Goal: Transaction & Acquisition: Purchase product/service

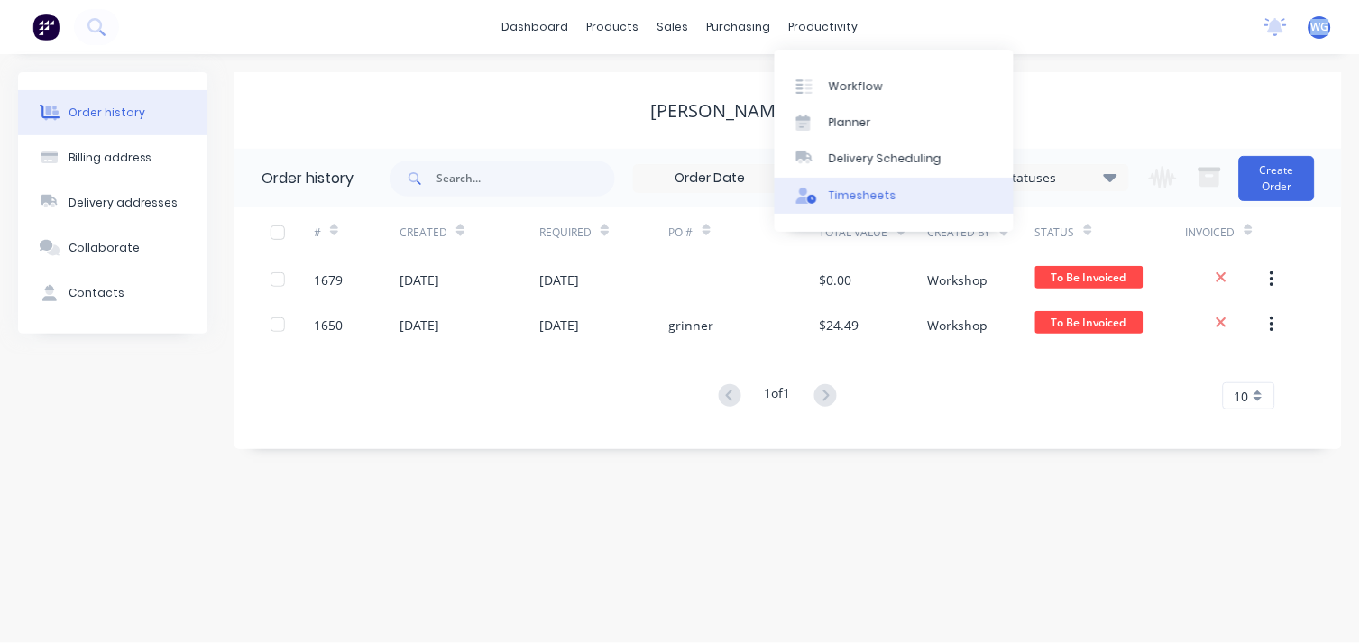
click at [868, 192] on div "Timesheets" at bounding box center [863, 196] width 68 height 16
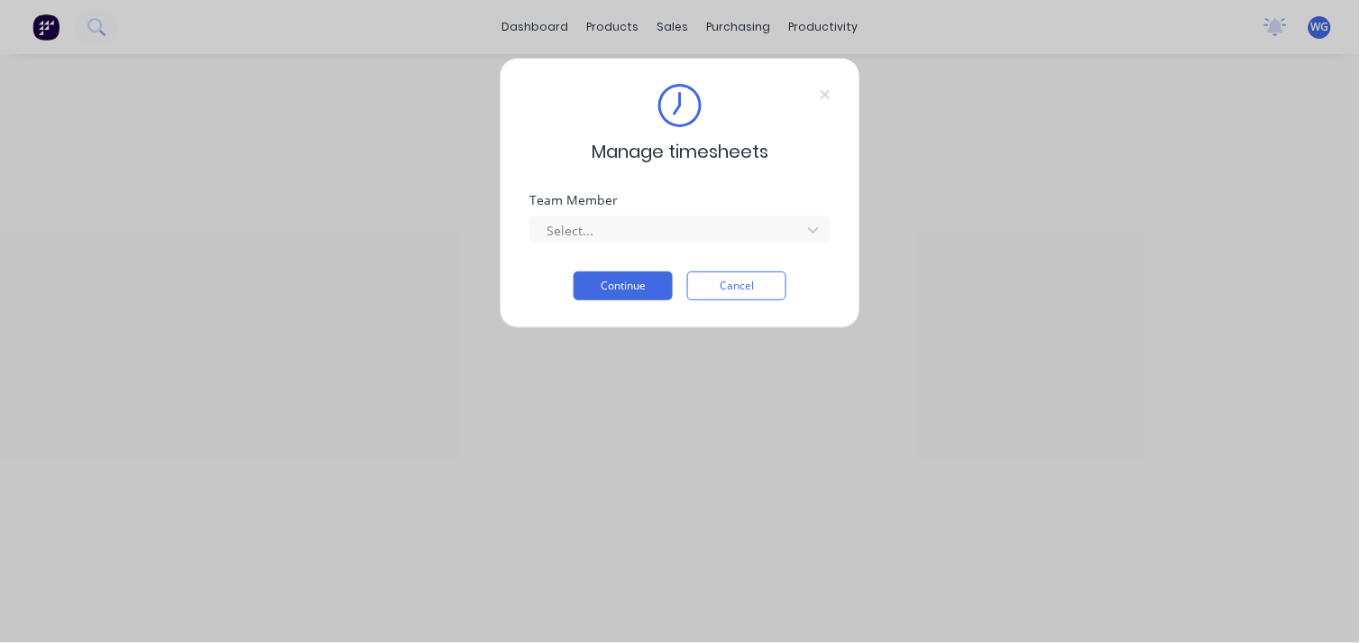
click at [821, 24] on div "Manage timesheets Team Member Select... Continue Cancel" at bounding box center [680, 321] width 1360 height 643
click at [713, 291] on button "Cancel" at bounding box center [736, 286] width 99 height 29
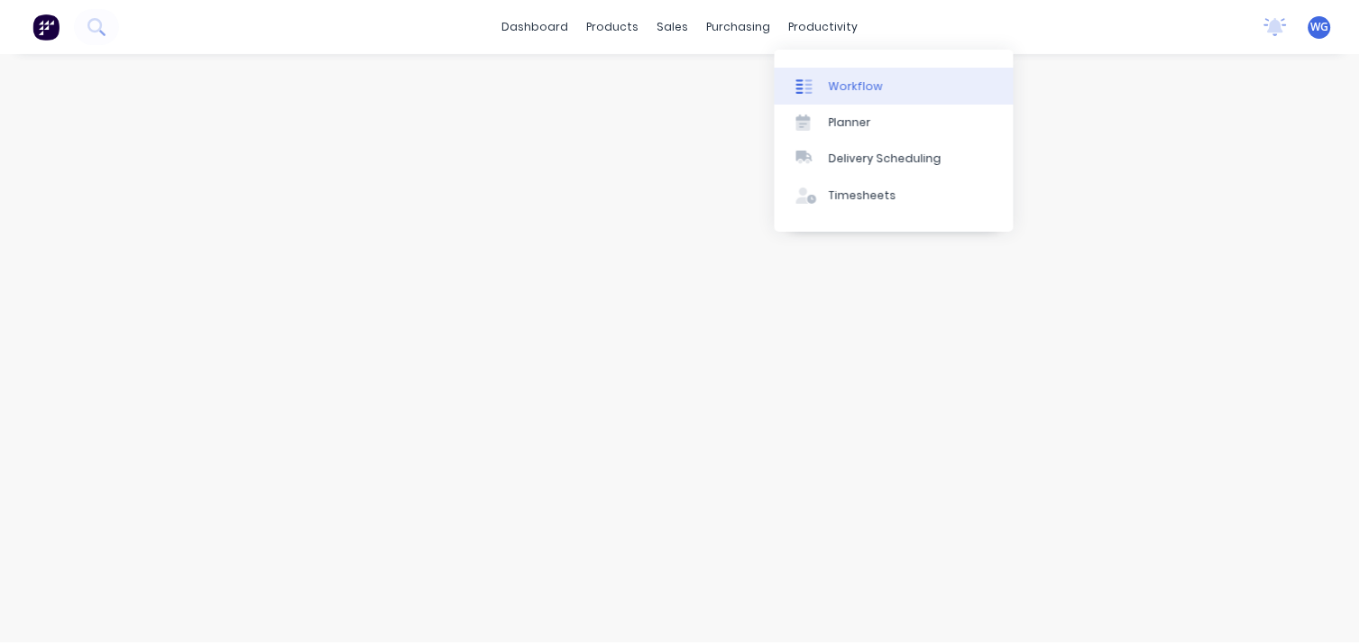
click at [845, 82] on div "Workflow" at bounding box center [856, 86] width 54 height 16
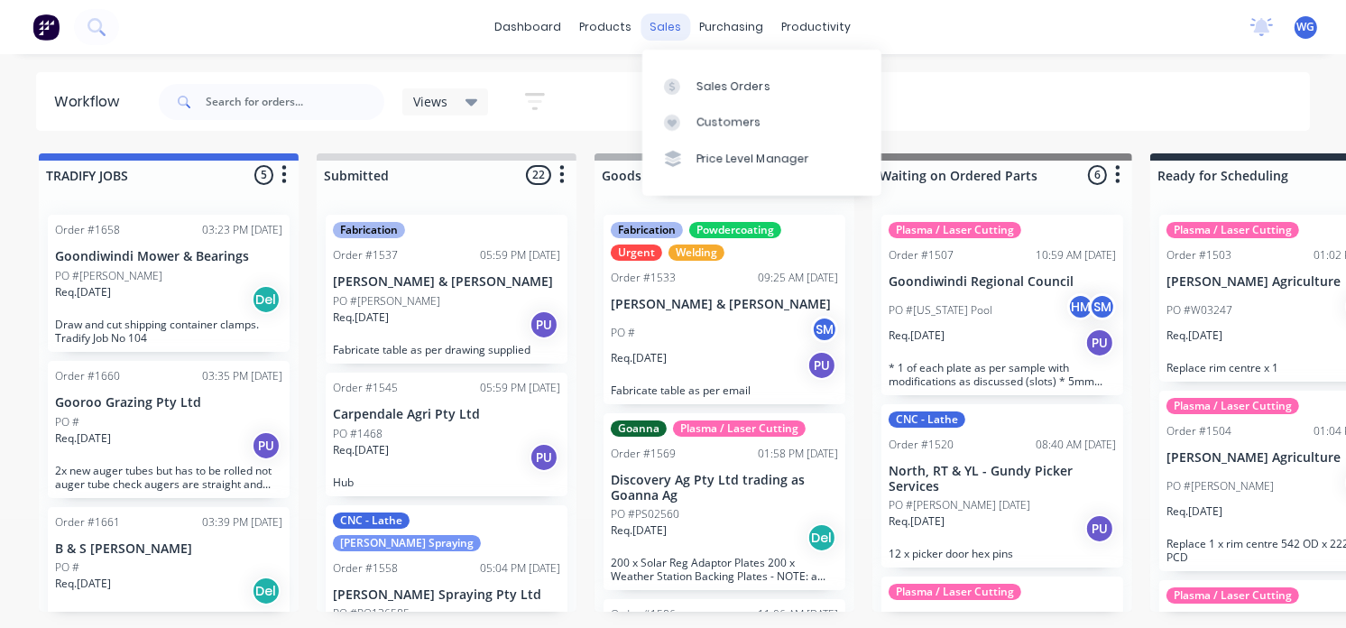
click at [663, 21] on div "sales" at bounding box center [666, 27] width 50 height 27
click at [713, 87] on div "Sales Orders" at bounding box center [733, 86] width 74 height 16
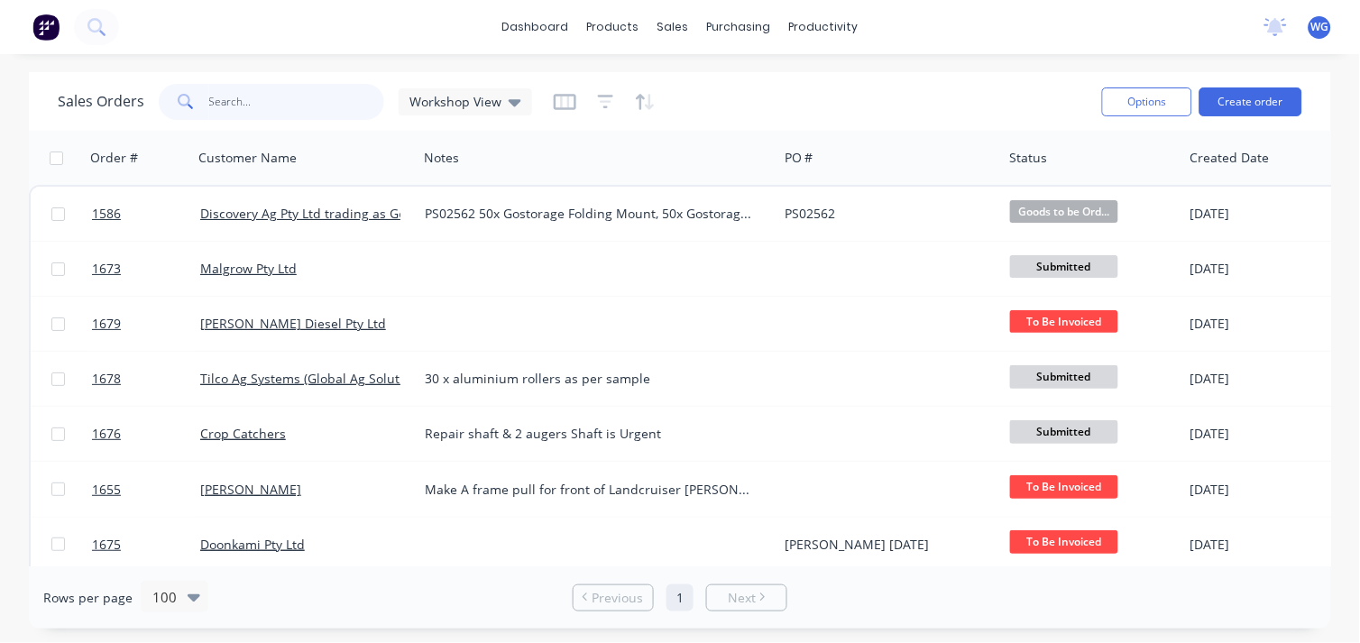
click at [231, 99] on input "text" at bounding box center [297, 102] width 176 height 36
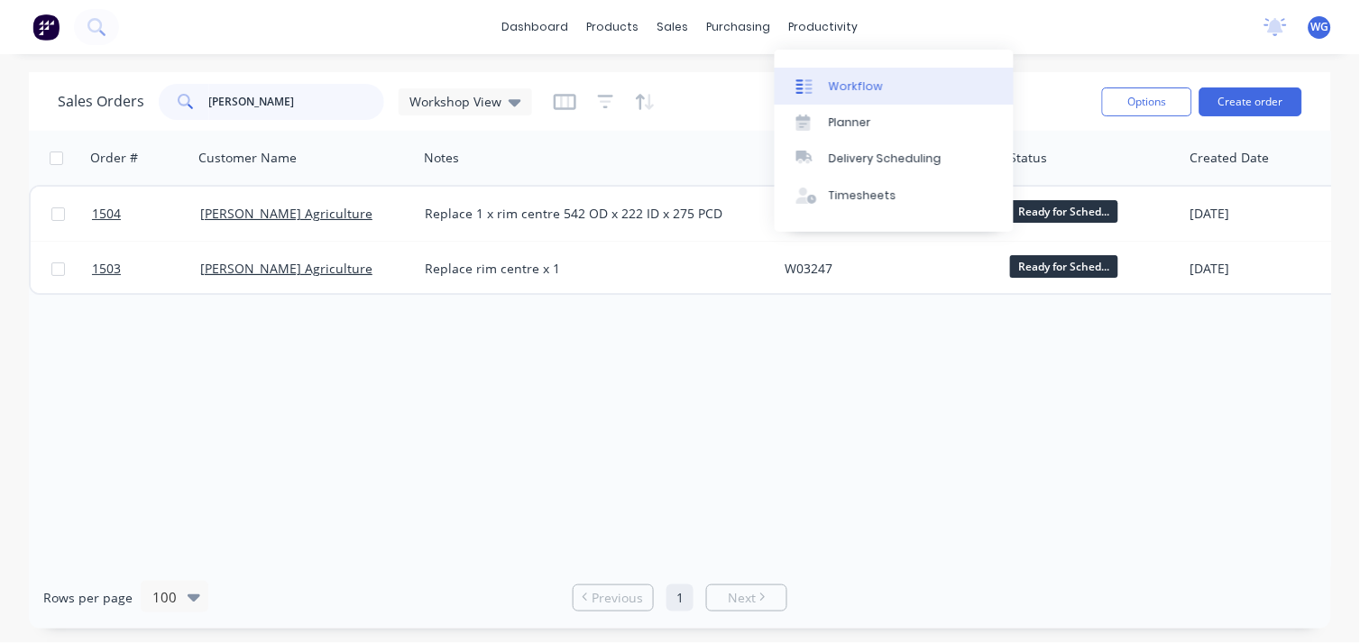
type input "[PERSON_NAME]"
click at [824, 78] on link "Workflow" at bounding box center [894, 86] width 239 height 36
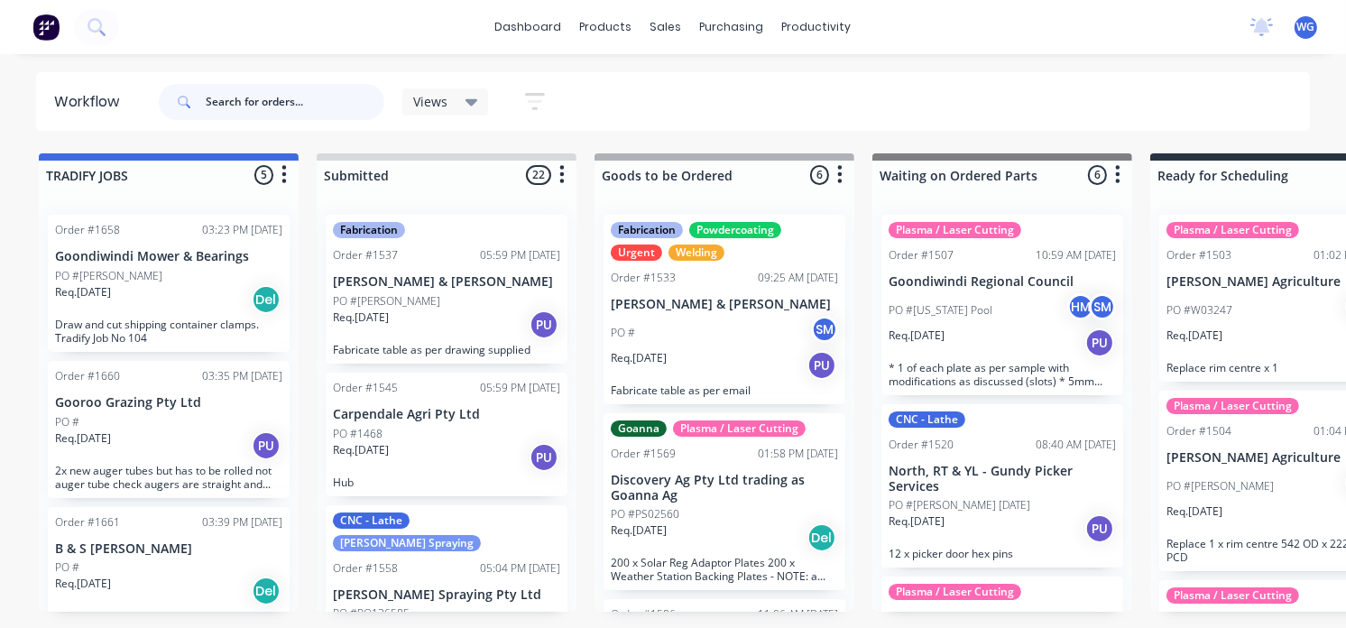
click at [227, 101] on input "text" at bounding box center [295, 102] width 179 height 36
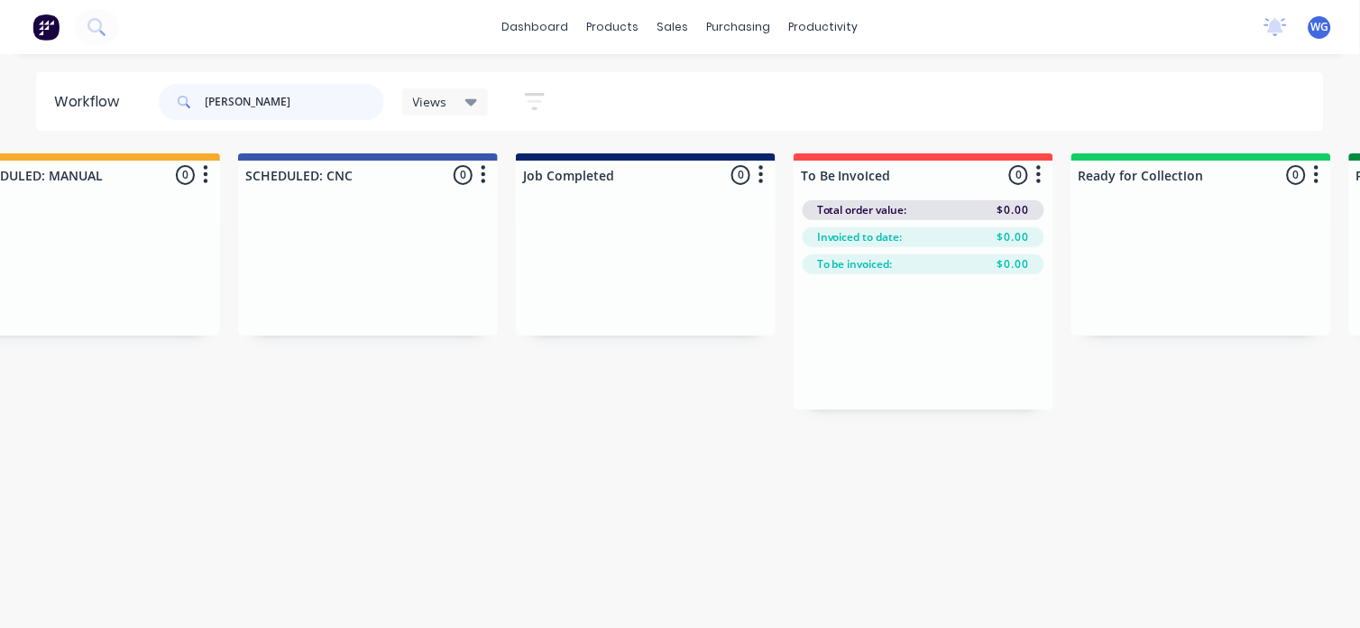
scroll to position [0, 1987]
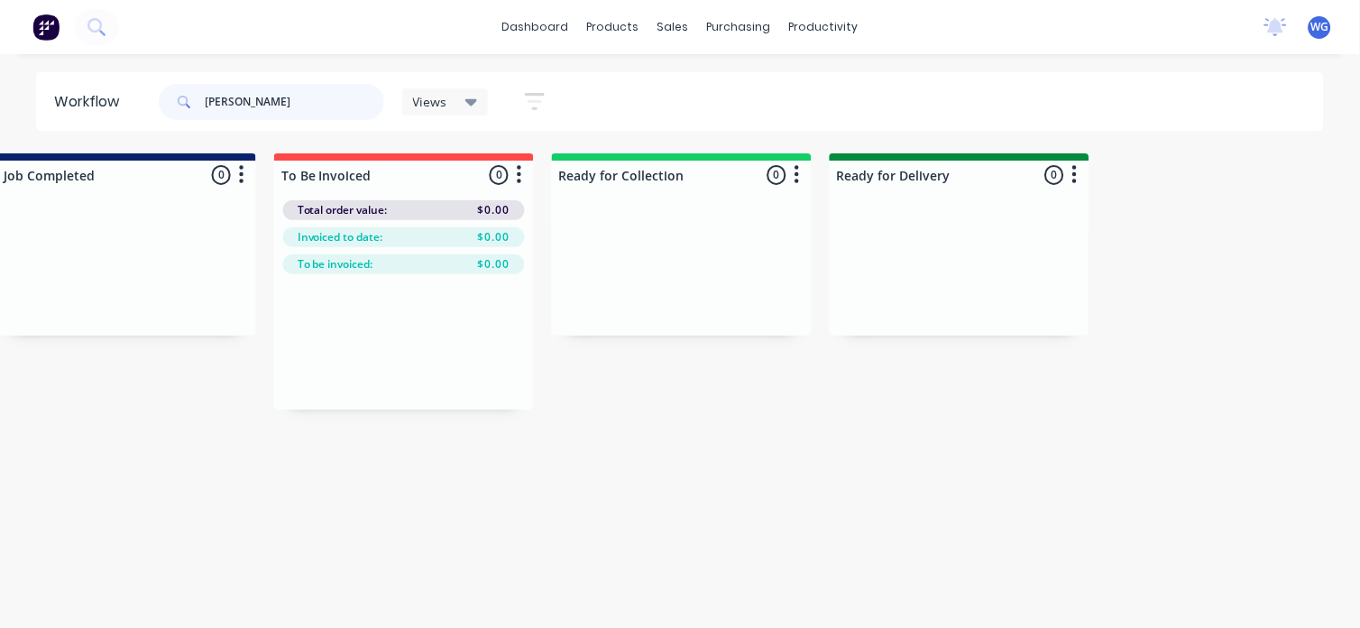
type input "[PERSON_NAME]"
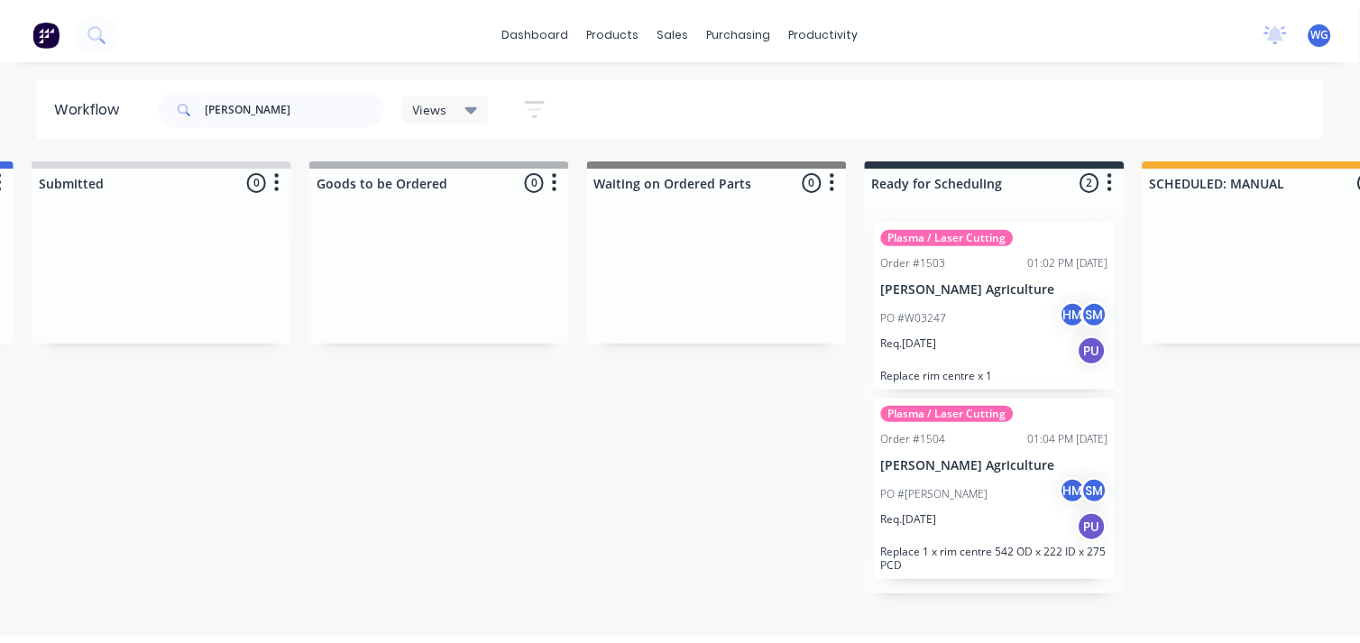
scroll to position [0, 0]
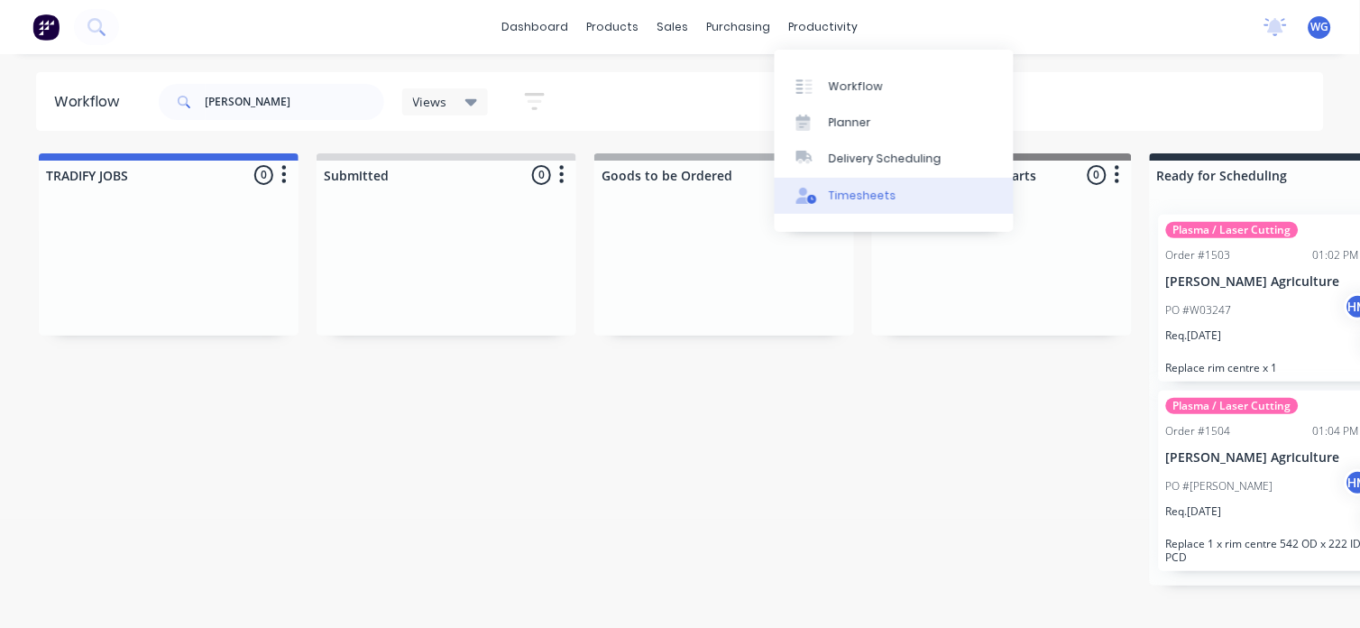
click at [873, 196] on div "Timesheets" at bounding box center [863, 196] width 68 height 16
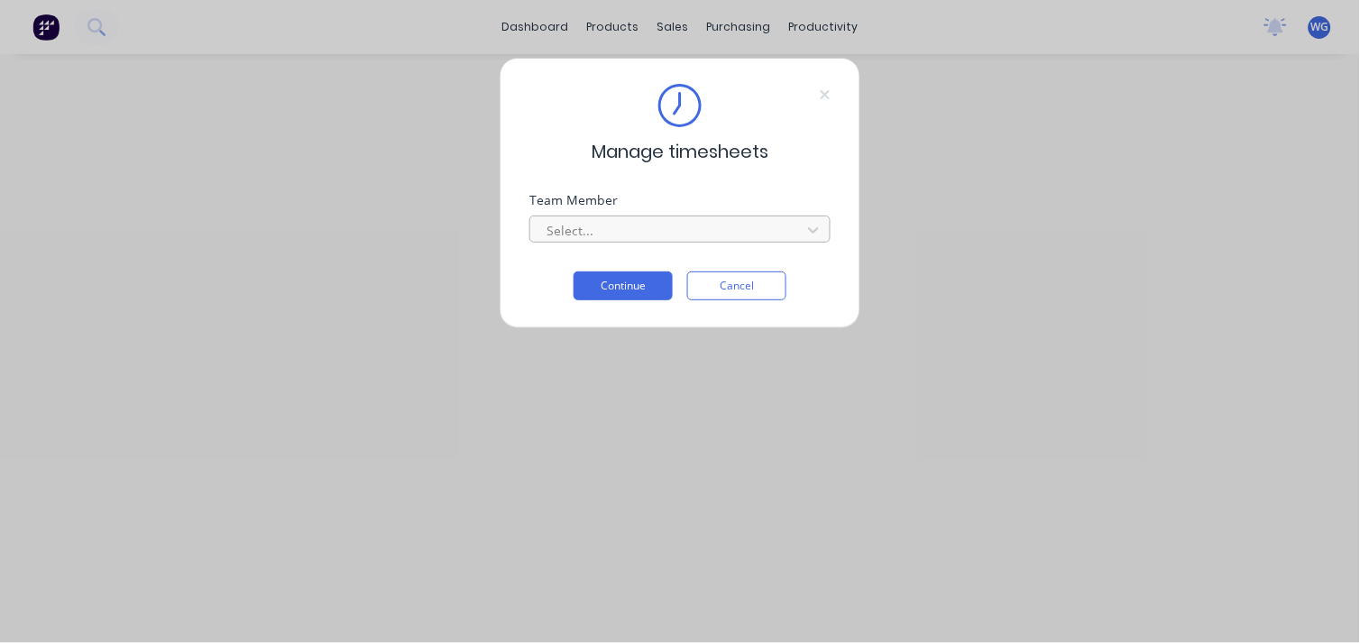
click at [732, 226] on div at bounding box center [668, 230] width 247 height 23
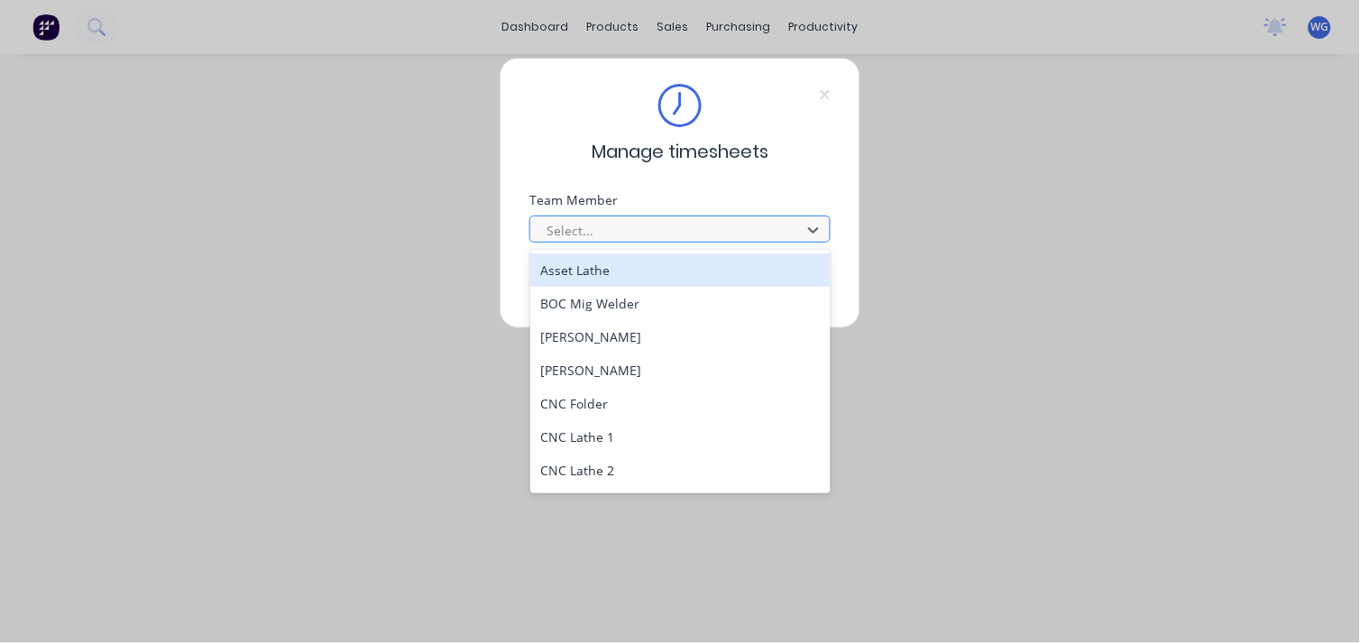
type input "b"
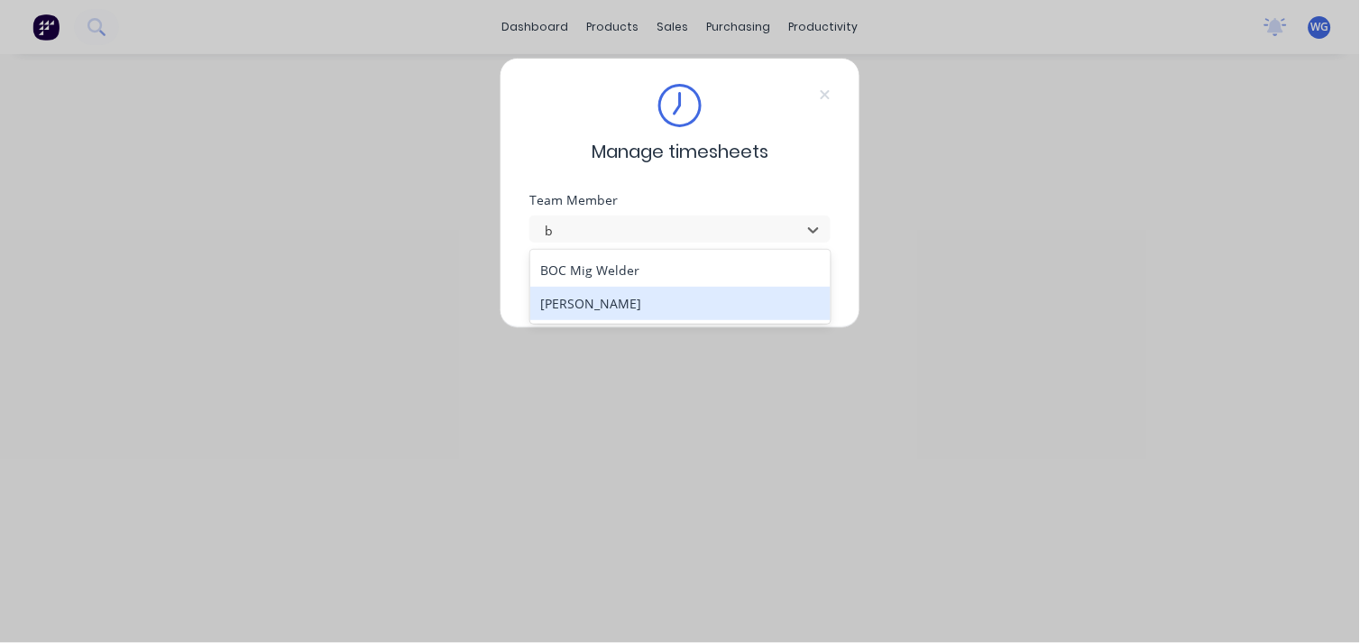
click at [650, 292] on div "[PERSON_NAME]" at bounding box center [680, 303] width 301 height 33
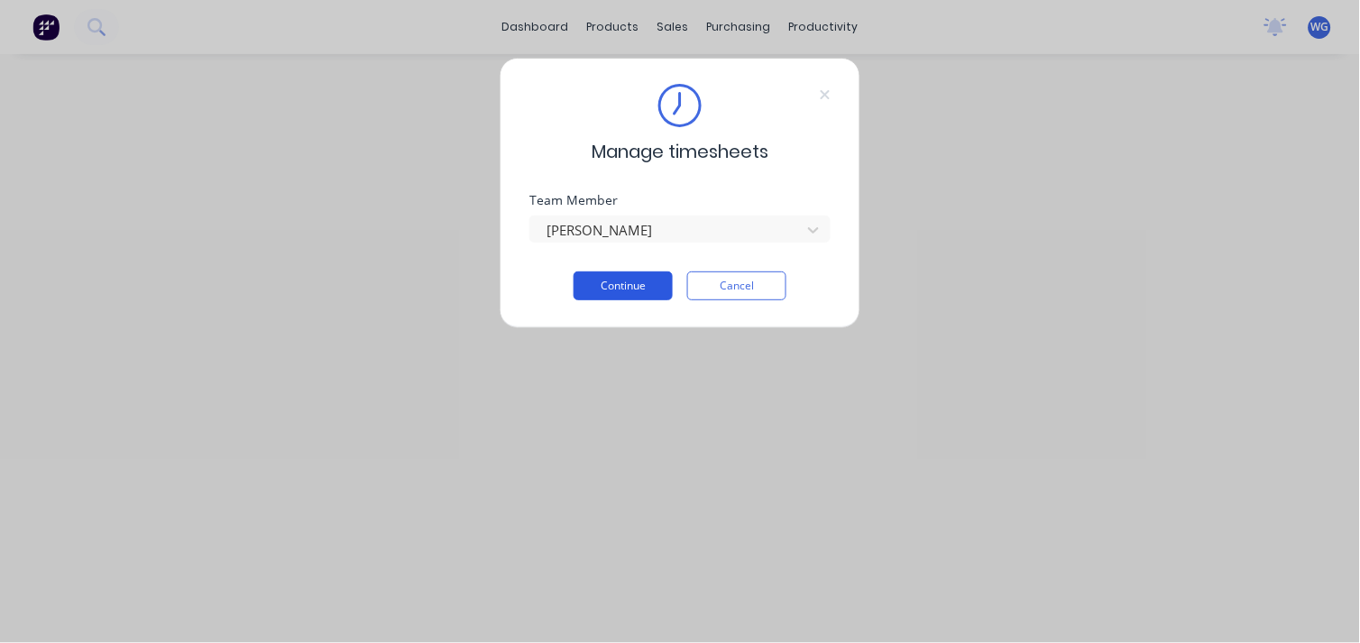
click at [653, 274] on button "Continue" at bounding box center [623, 286] width 99 height 29
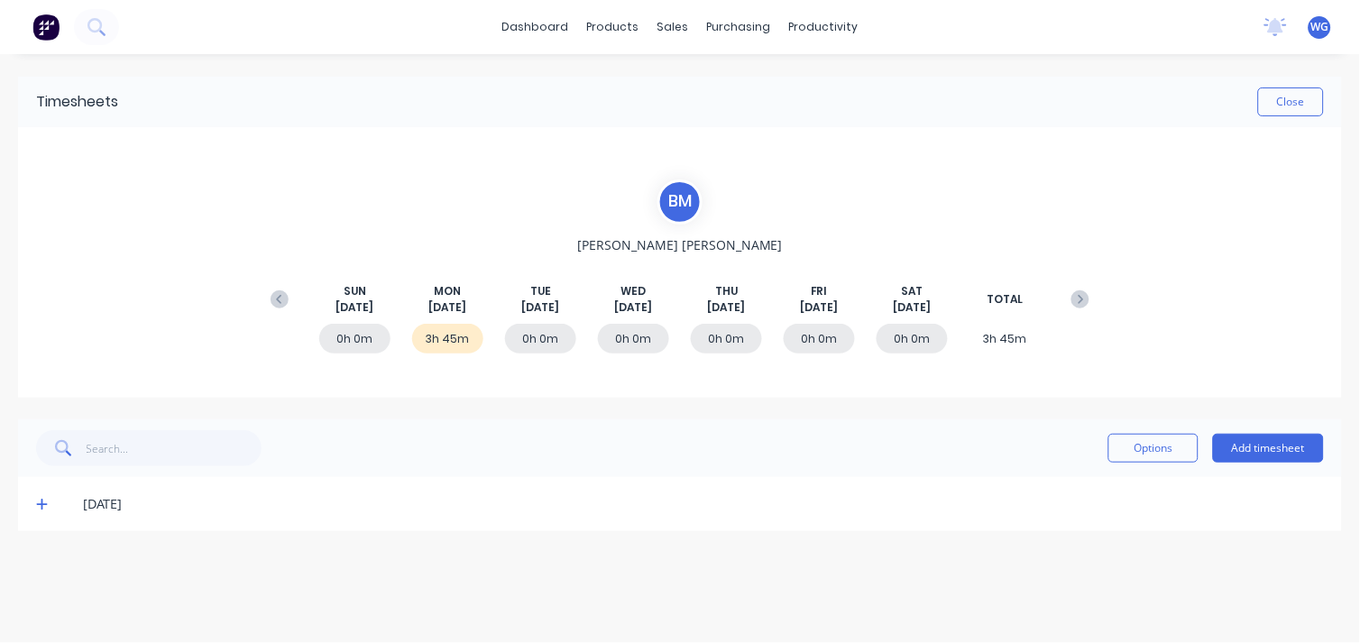
click at [41, 500] on icon at bounding box center [41, 505] width 11 height 11
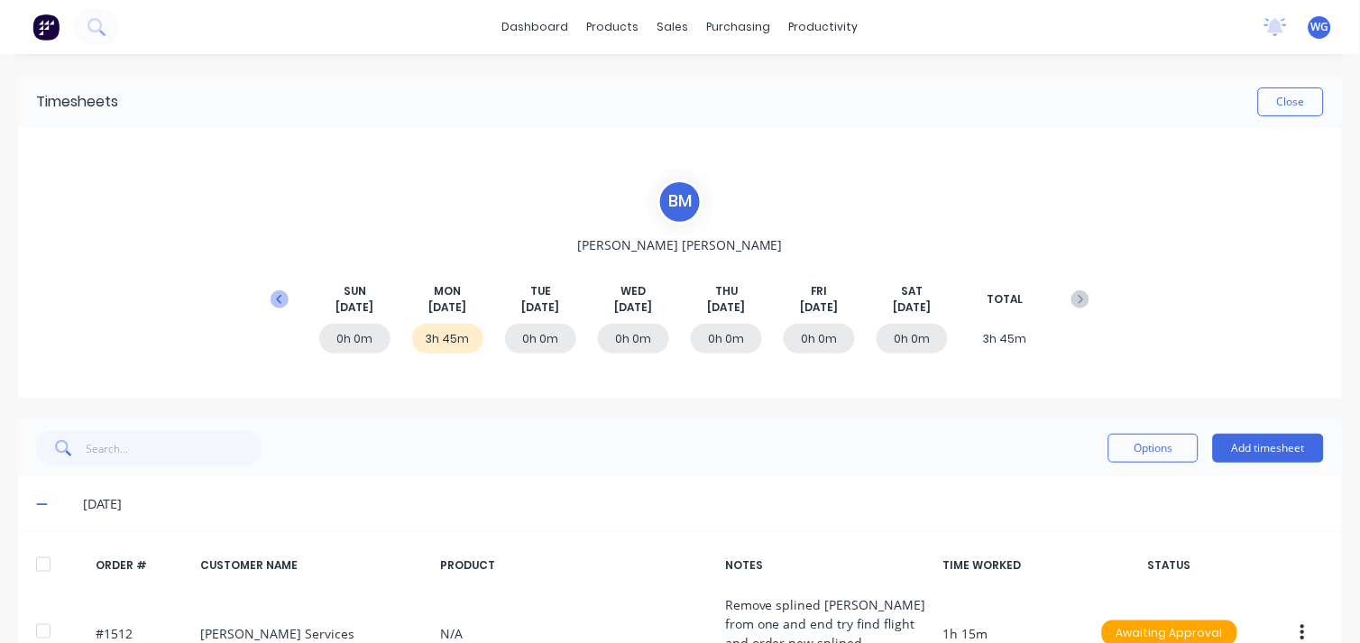
click at [281, 300] on icon at bounding box center [280, 299] width 18 height 18
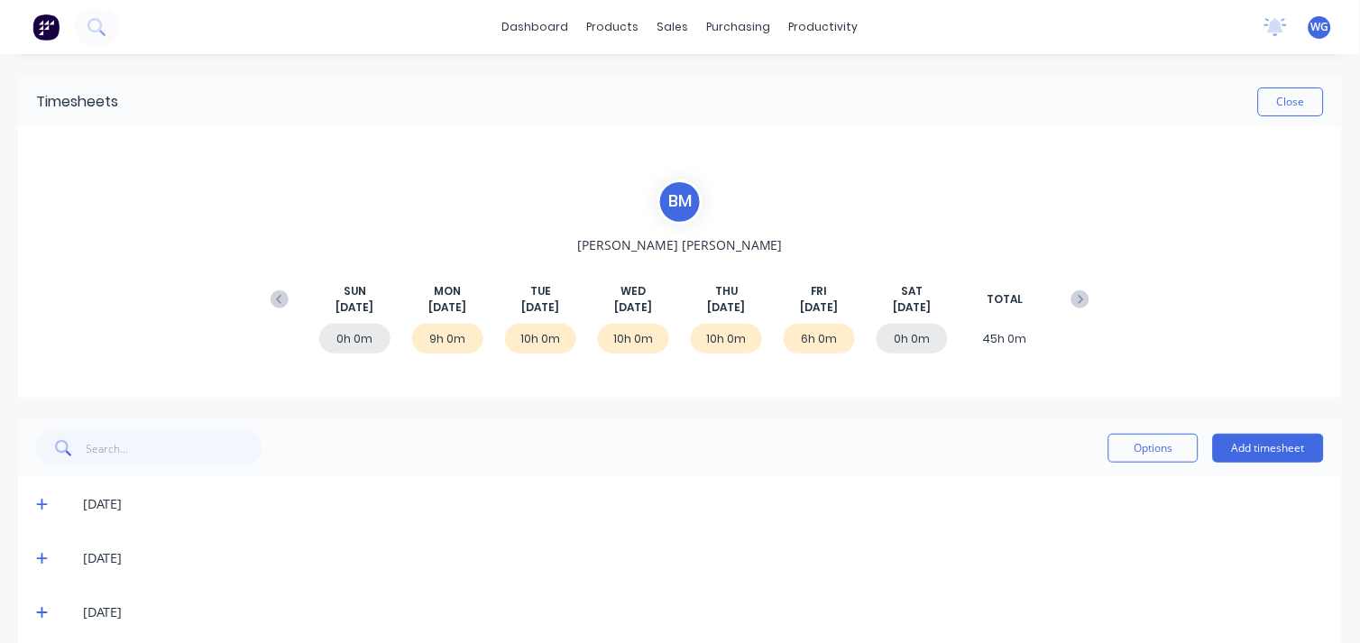
click at [818, 354] on div "0h 0m 9h 0m 10h 0m 10h 0m 10h 0m 6h 0m 0h 0m 45h 0m" at bounding box center [680, 343] width 837 height 54
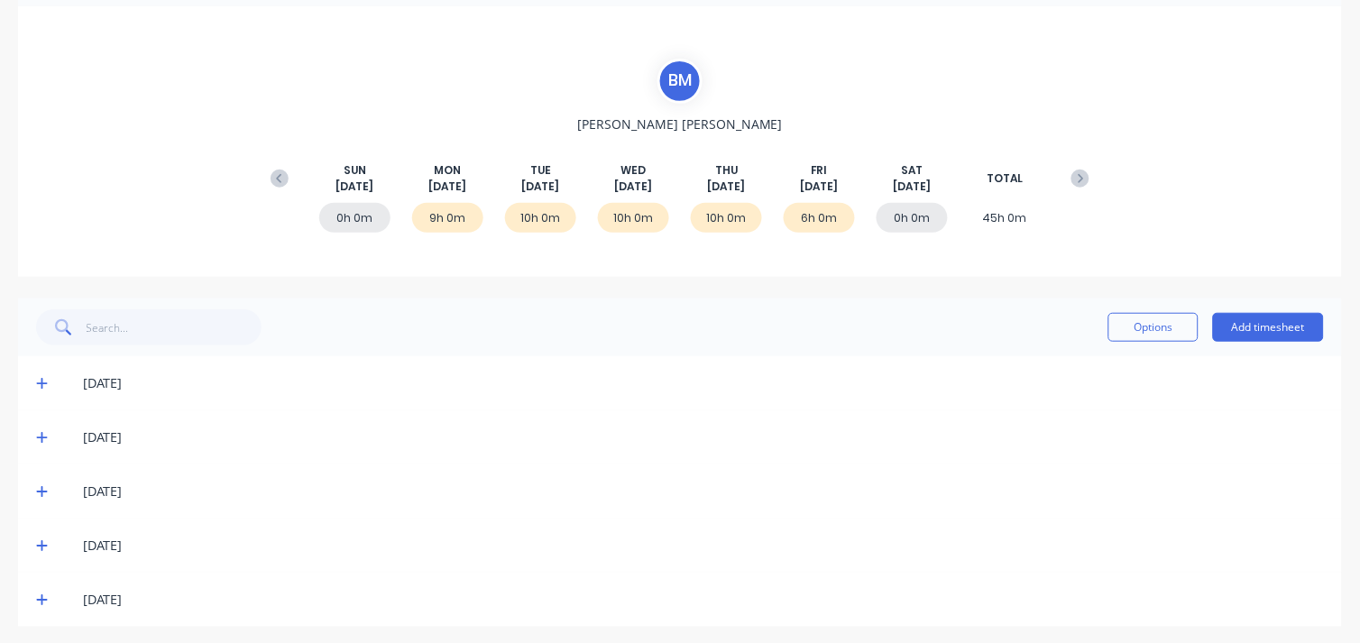
scroll to position [127, 0]
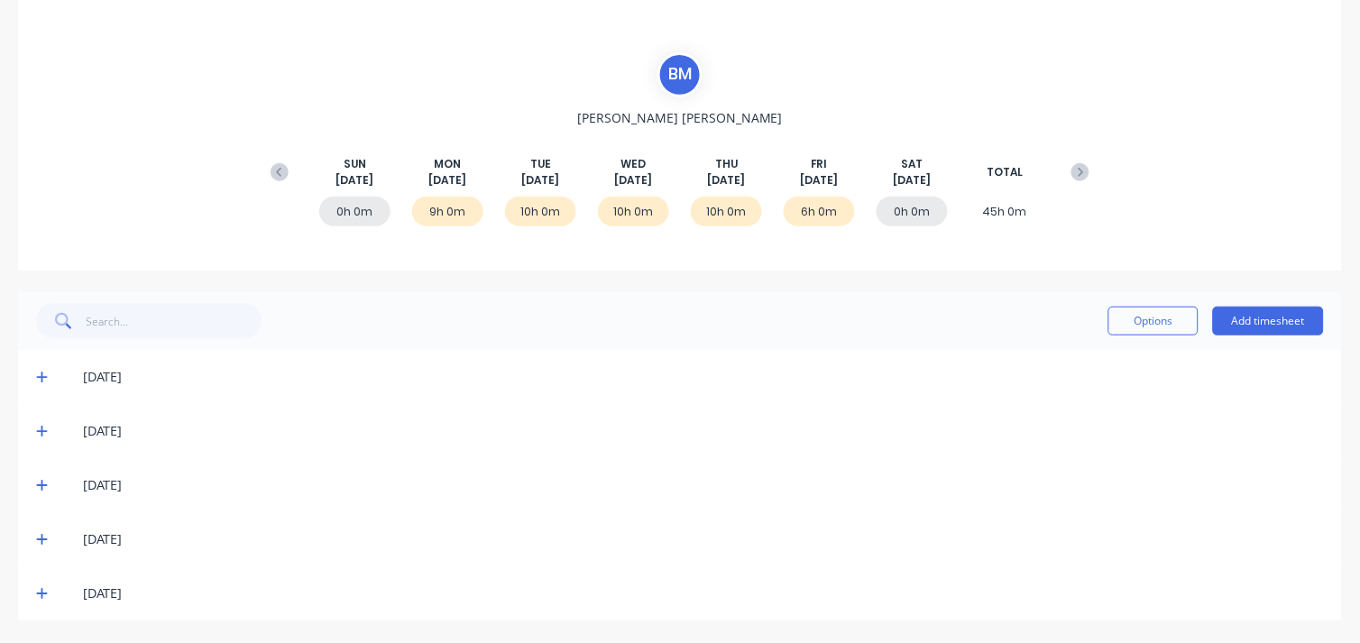
click at [37, 589] on icon at bounding box center [42, 593] width 12 height 13
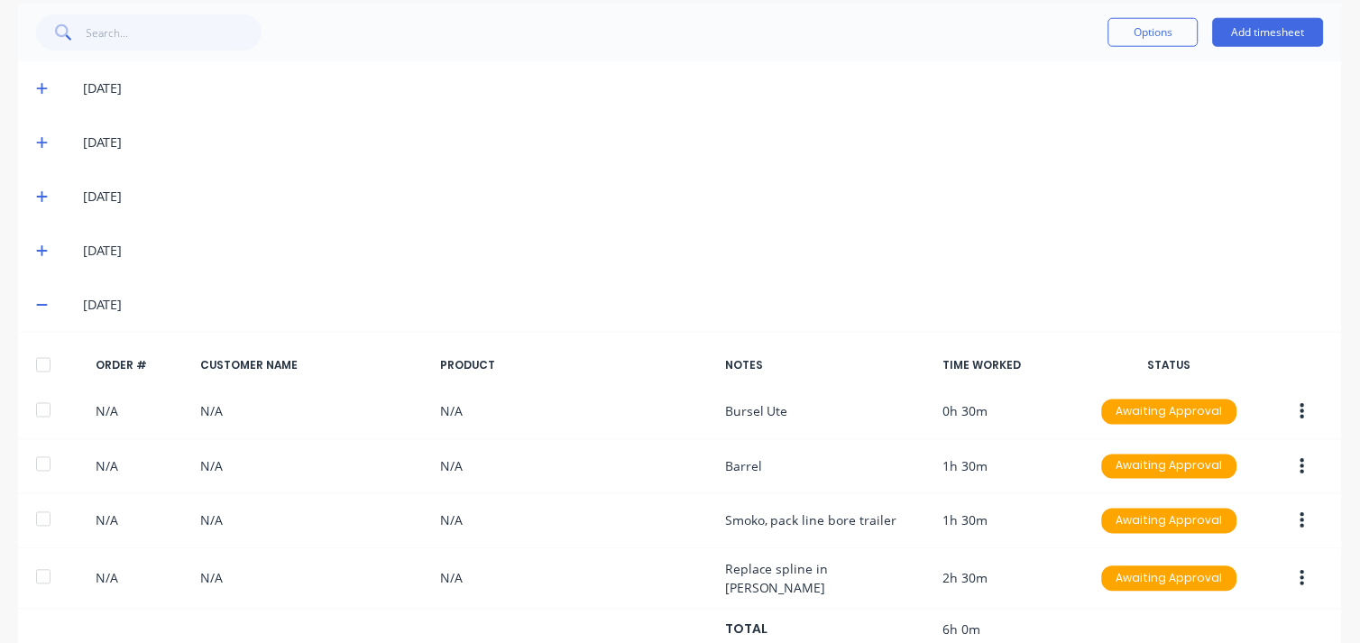
scroll to position [456, 0]
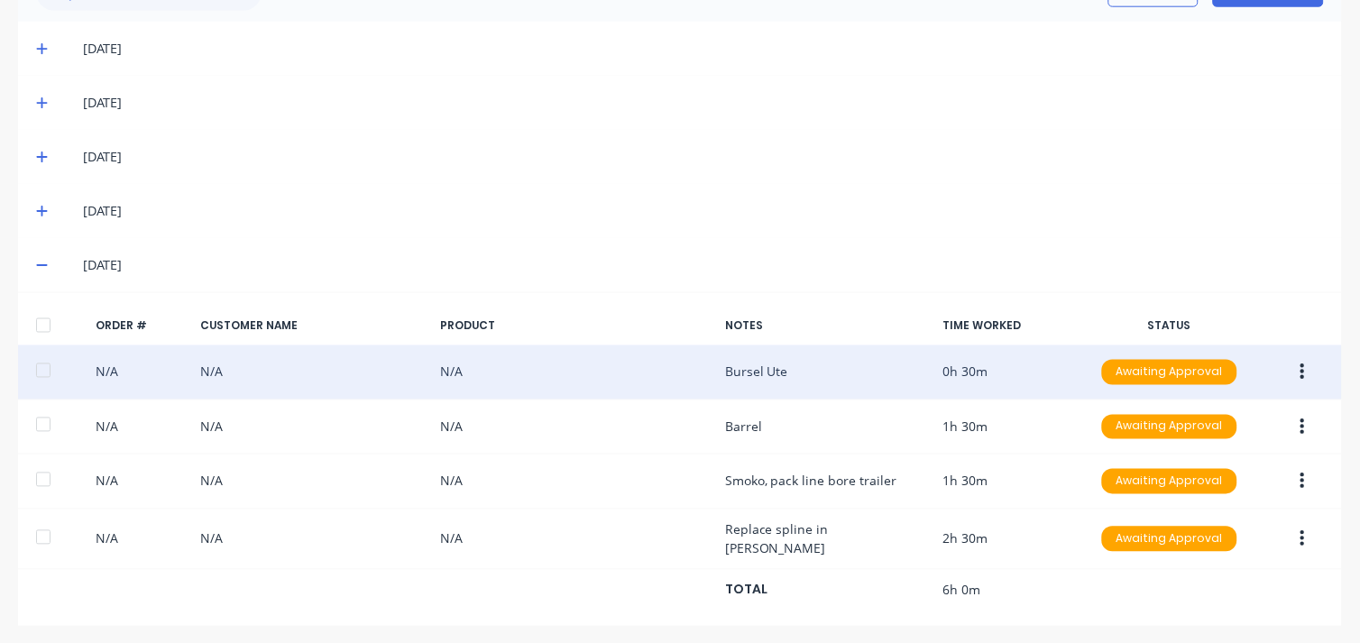
click at [787, 382] on div "N/A N/A N/A Bursel Ute 0h 30m Awaiting Approval" at bounding box center [680, 372] width 1324 height 55
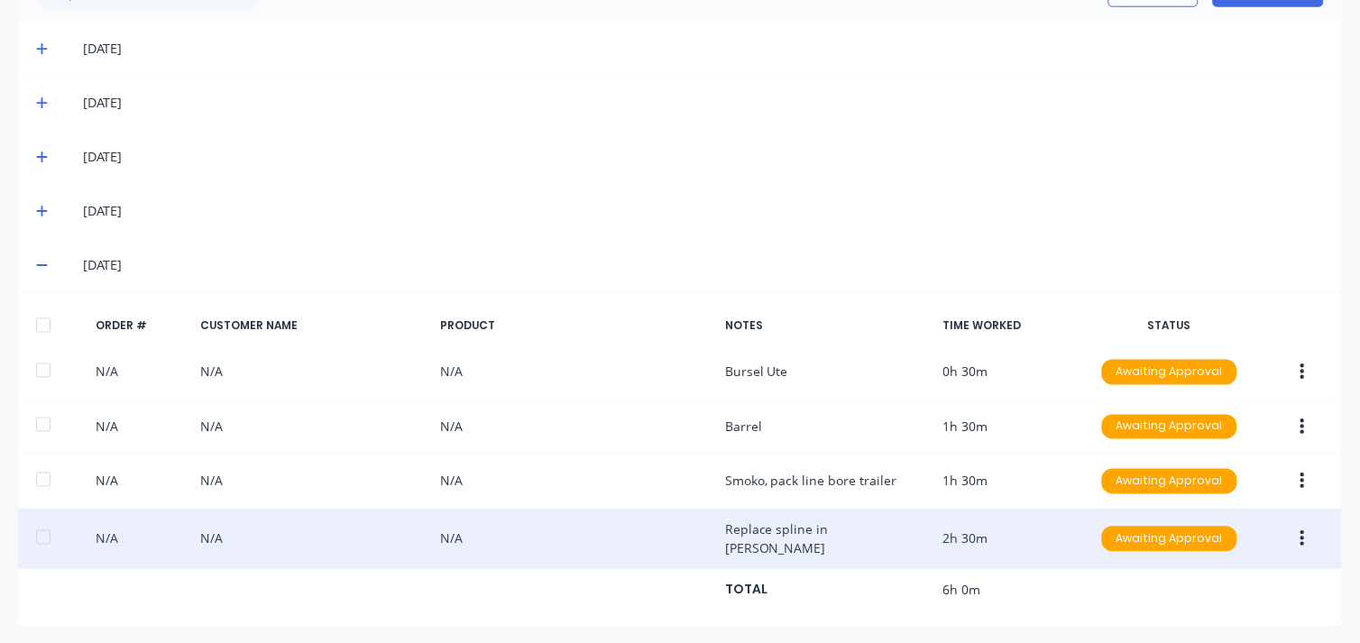
click at [1291, 536] on button "button" at bounding box center [1303, 539] width 42 height 32
click at [801, 539] on div "N/A N/A N/A Replace spline in [PERSON_NAME] 2h 30m Awaiting Approval" at bounding box center [680, 540] width 1324 height 60
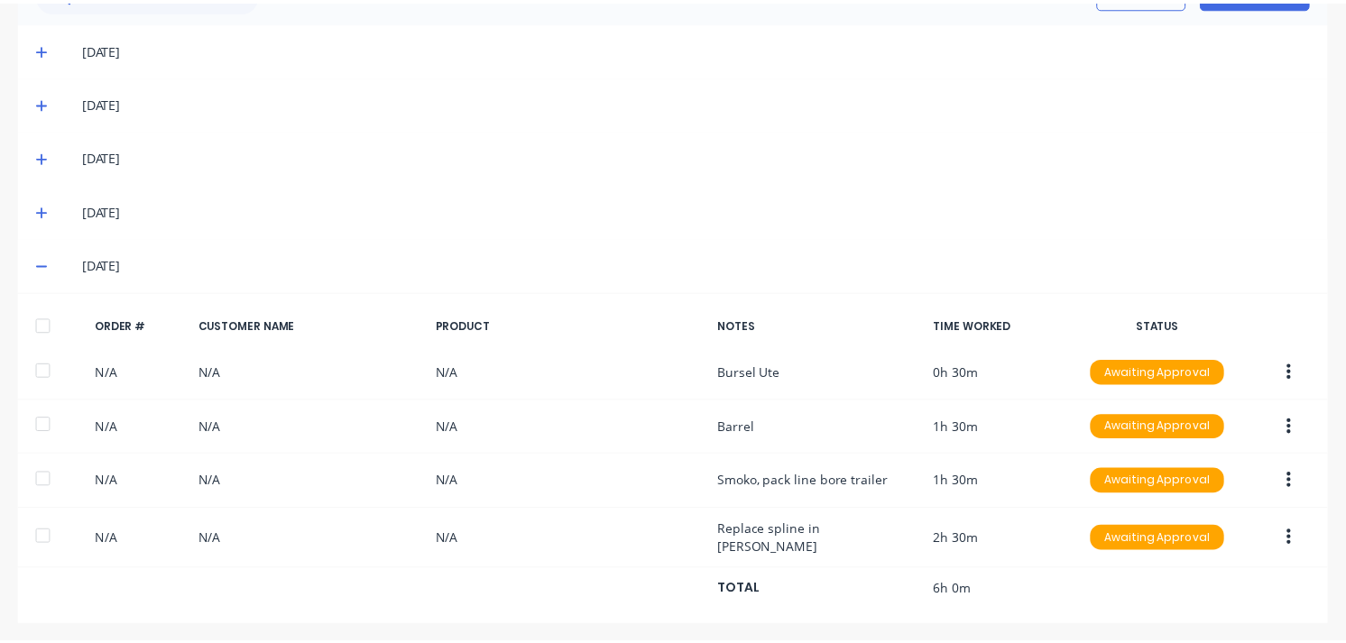
scroll to position [0, 0]
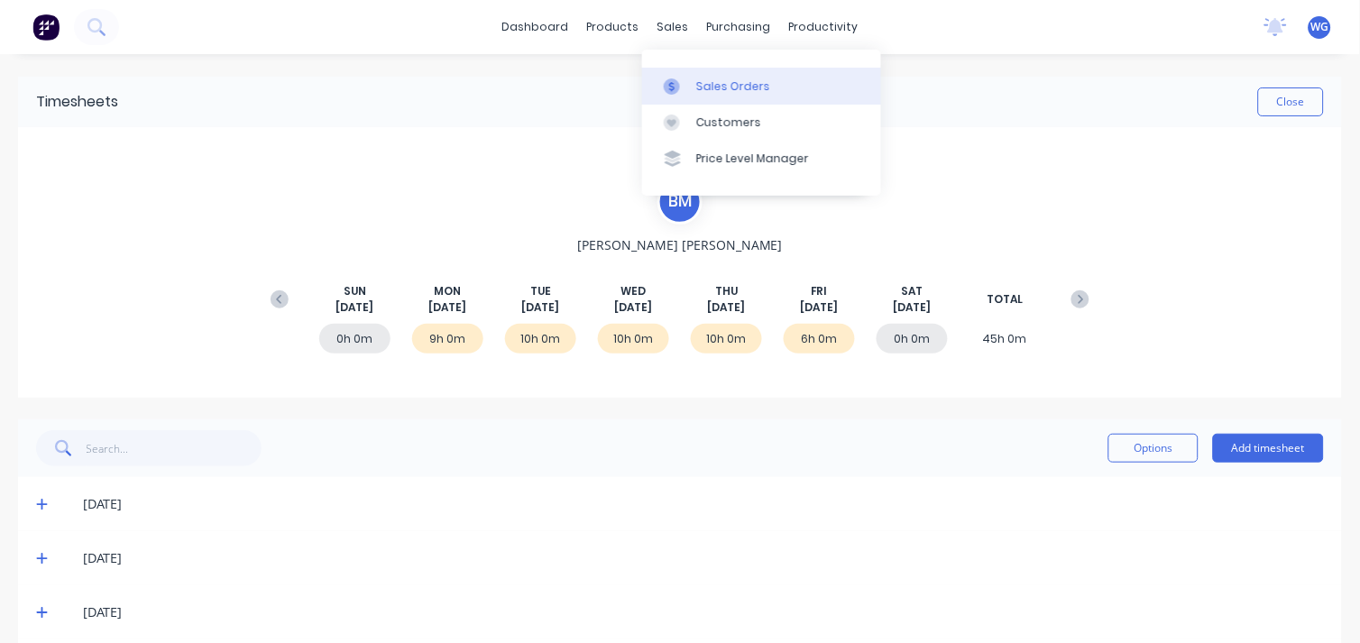
click at [731, 82] on div "Sales Orders" at bounding box center [733, 86] width 74 height 16
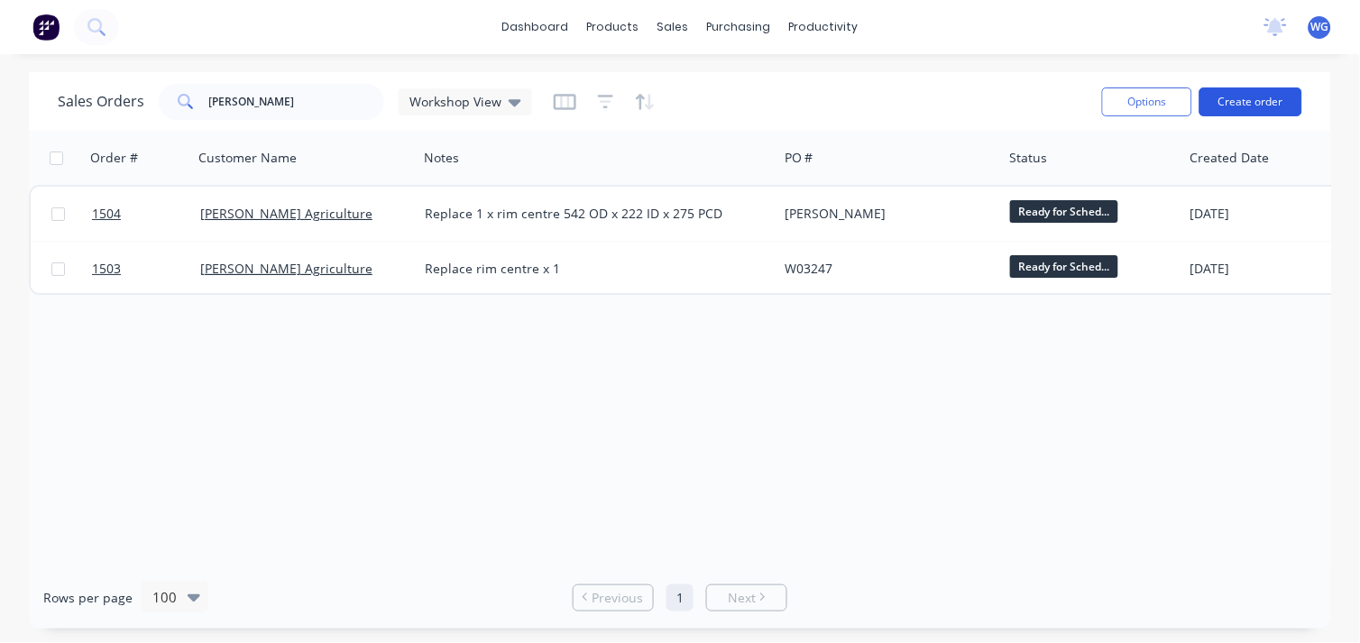
click at [1256, 97] on button "Create order" at bounding box center [1251, 101] width 103 height 29
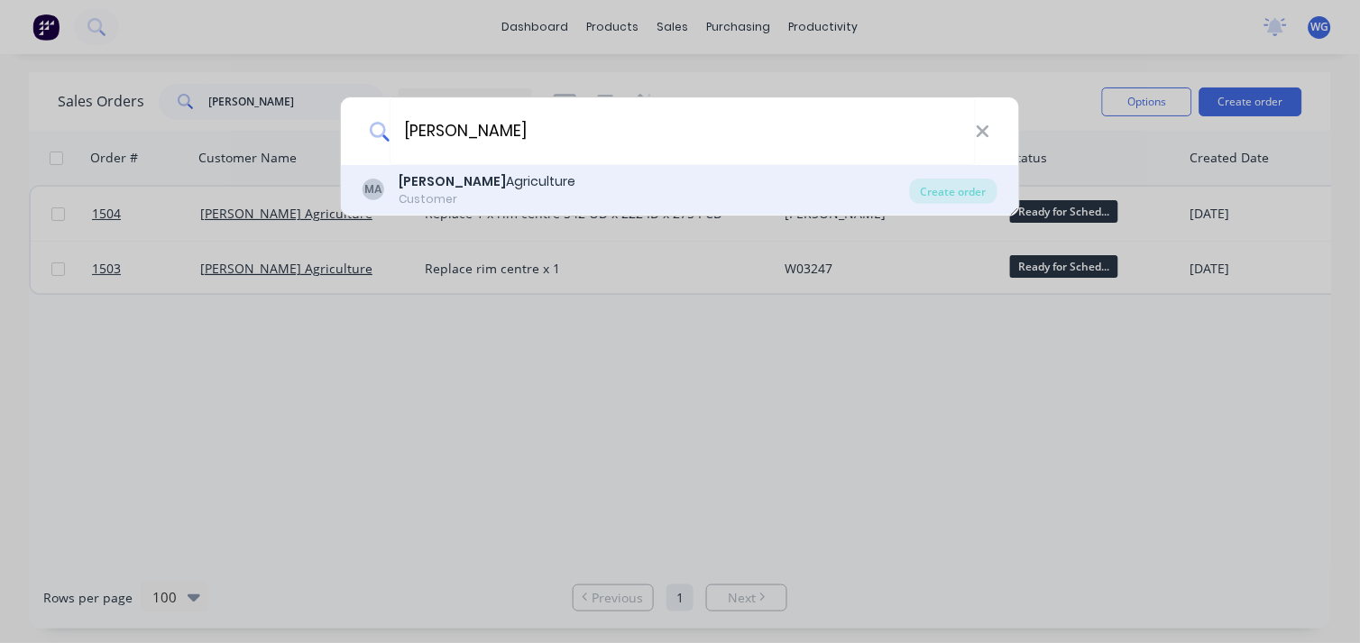
type input "[PERSON_NAME]"
click at [538, 179] on div "MA [PERSON_NAME] Agriculture Customer" at bounding box center [637, 189] width 548 height 35
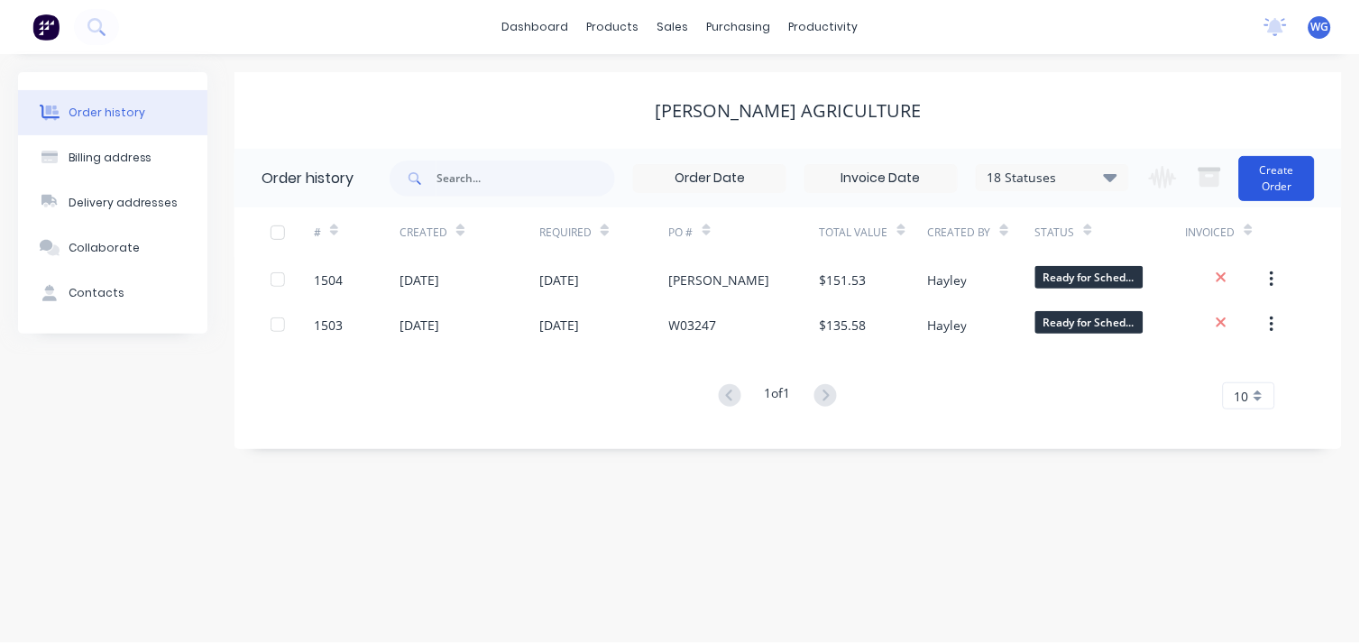
click at [1268, 178] on button "Create Order" at bounding box center [1277, 178] width 76 height 45
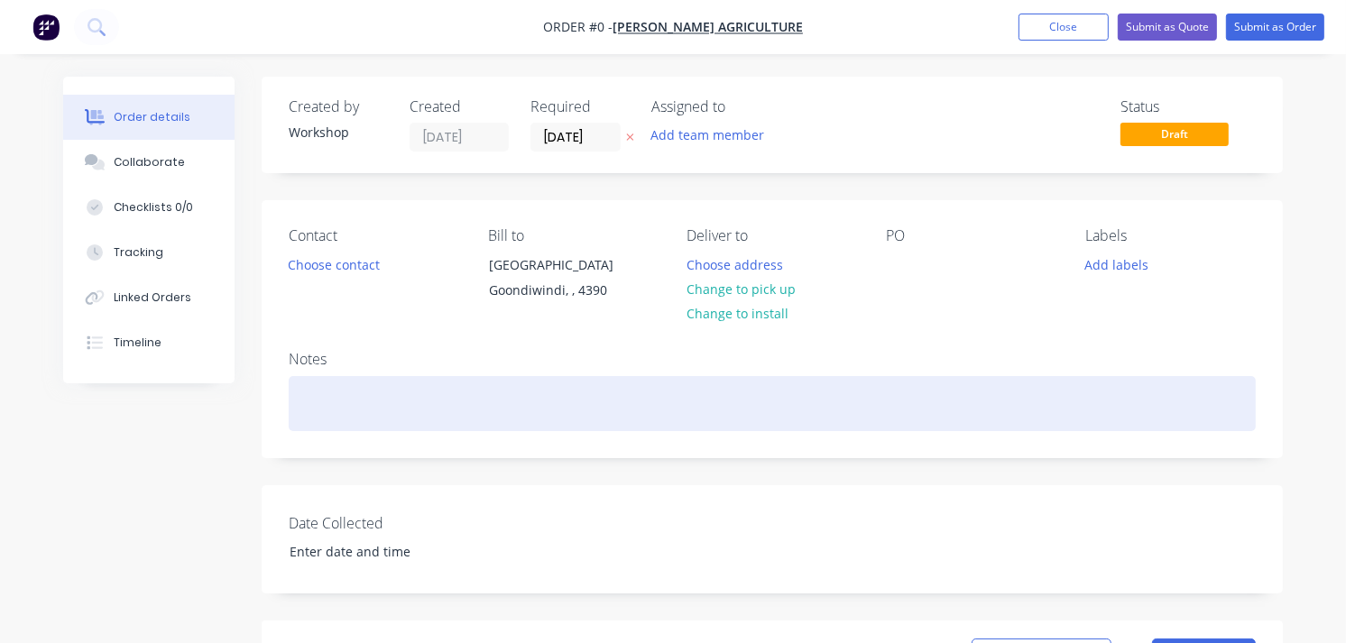
click at [330, 413] on div at bounding box center [772, 403] width 967 height 55
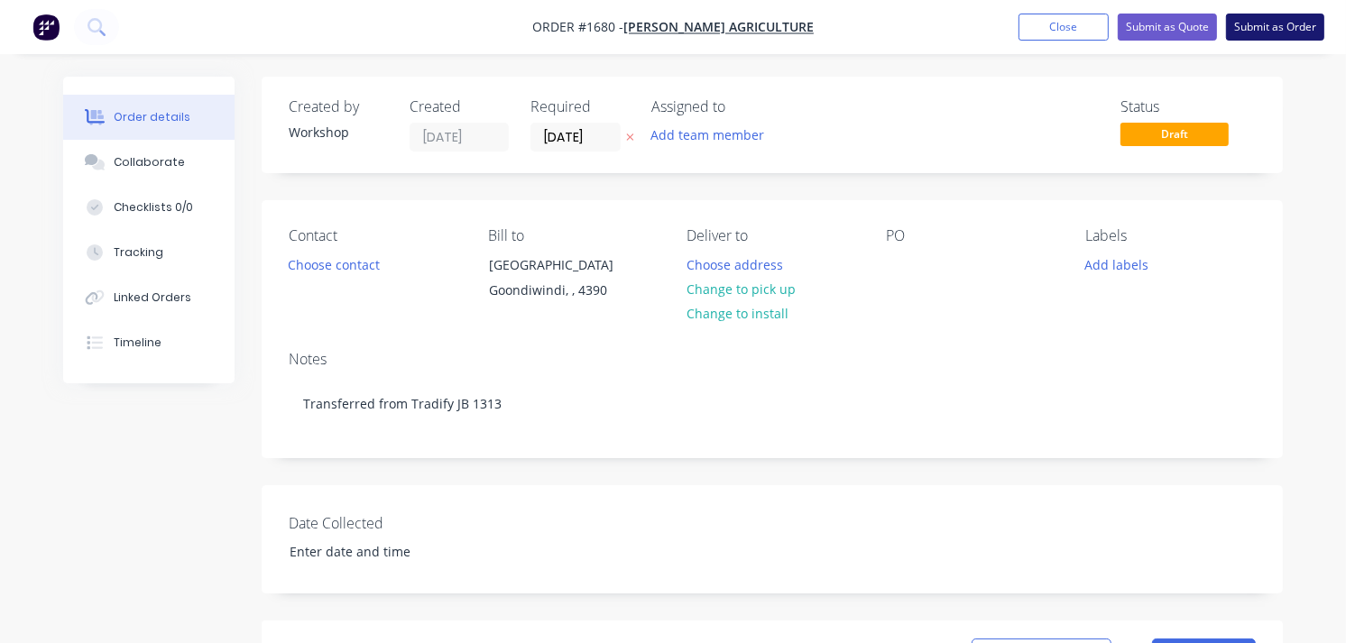
click at [1284, 29] on button "Submit as Order" at bounding box center [1275, 27] width 98 height 27
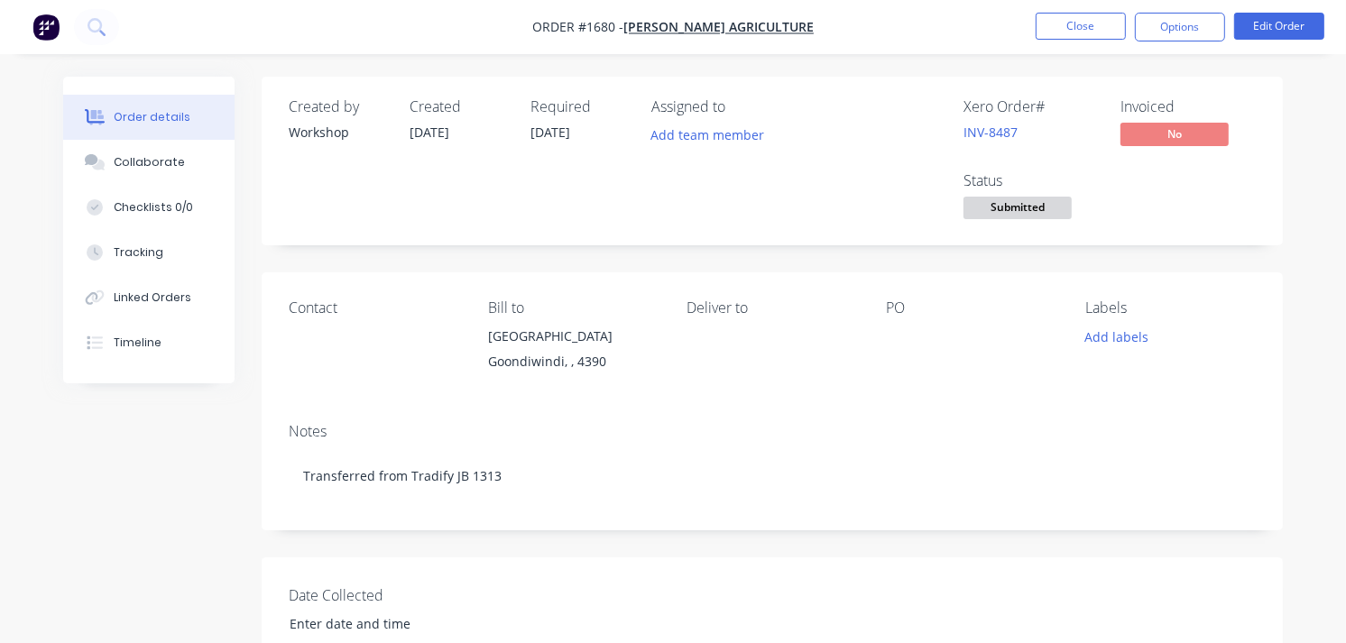
click at [903, 331] on div at bounding box center [971, 336] width 170 height 25
click at [1274, 19] on button "Edit Order" at bounding box center [1279, 26] width 90 height 27
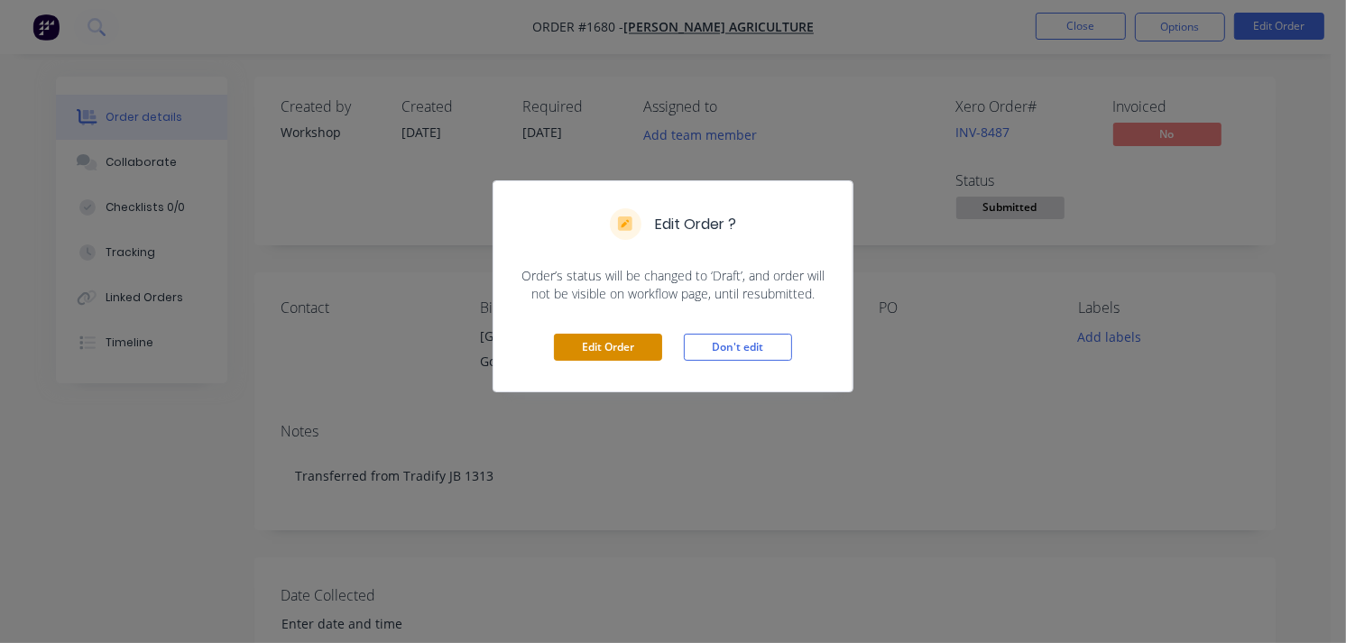
click at [606, 344] on button "Edit Order" at bounding box center [608, 347] width 108 height 27
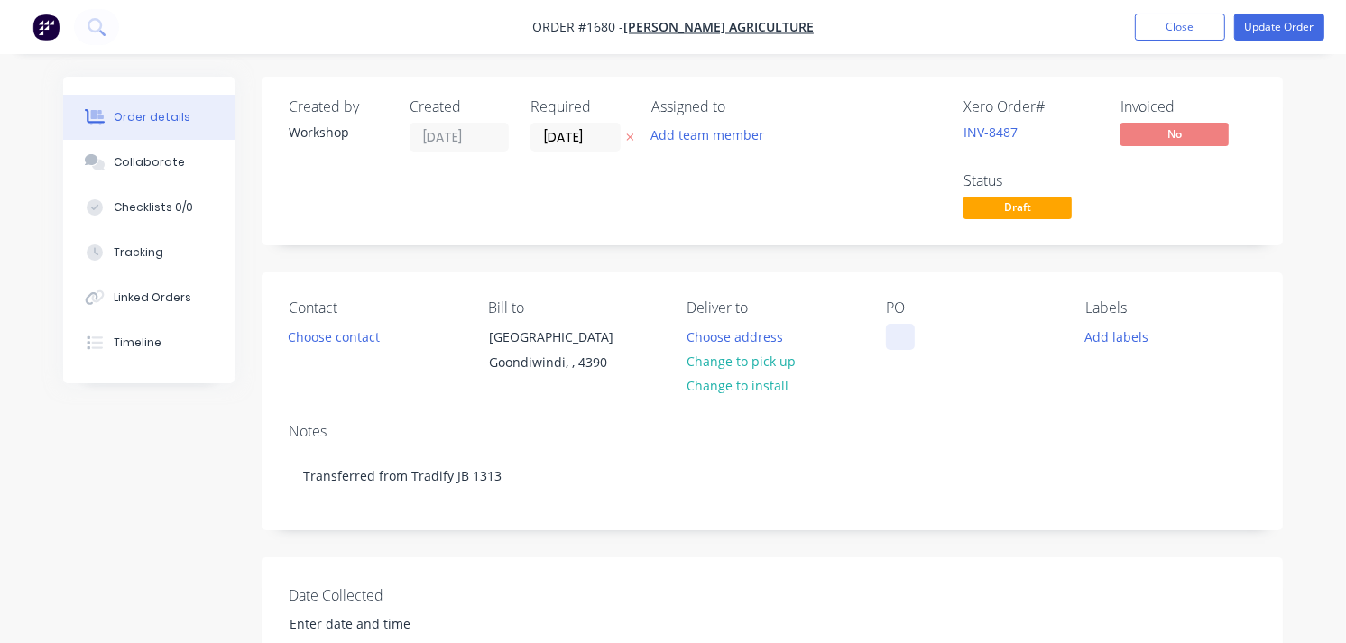
click at [898, 337] on div at bounding box center [900, 337] width 29 height 26
click at [1260, 23] on button "Update Order" at bounding box center [1279, 27] width 90 height 27
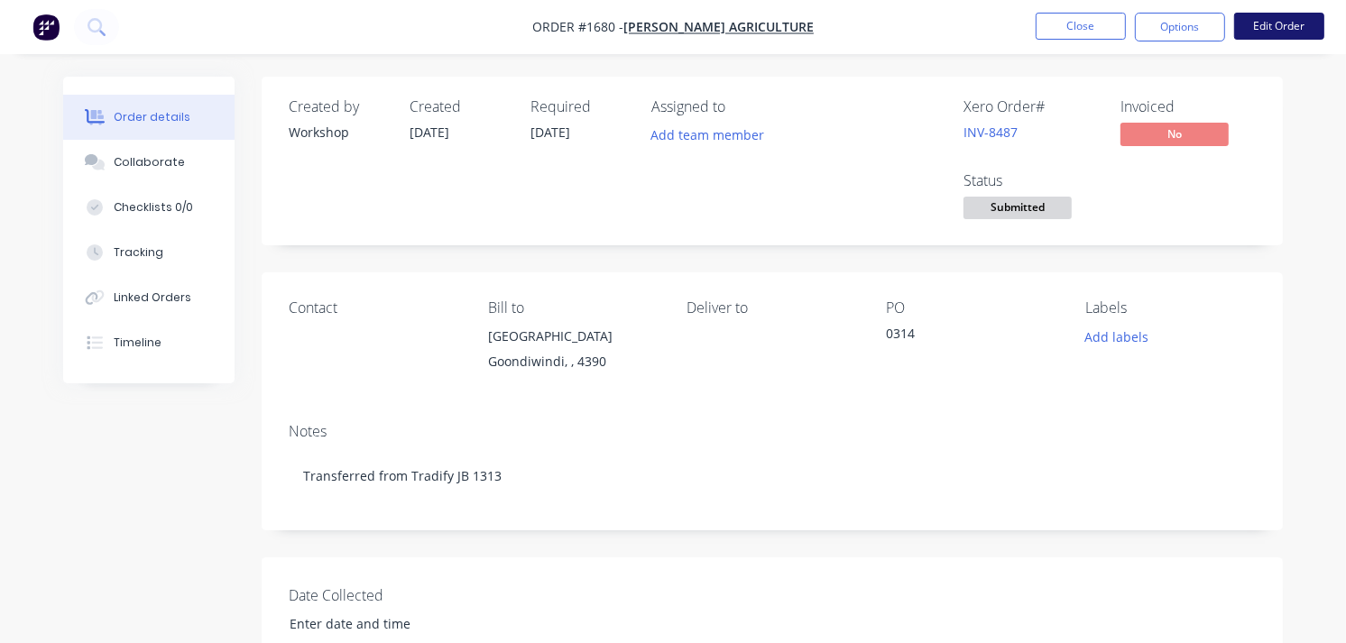
click at [1274, 24] on button "Edit Order" at bounding box center [1279, 26] width 90 height 27
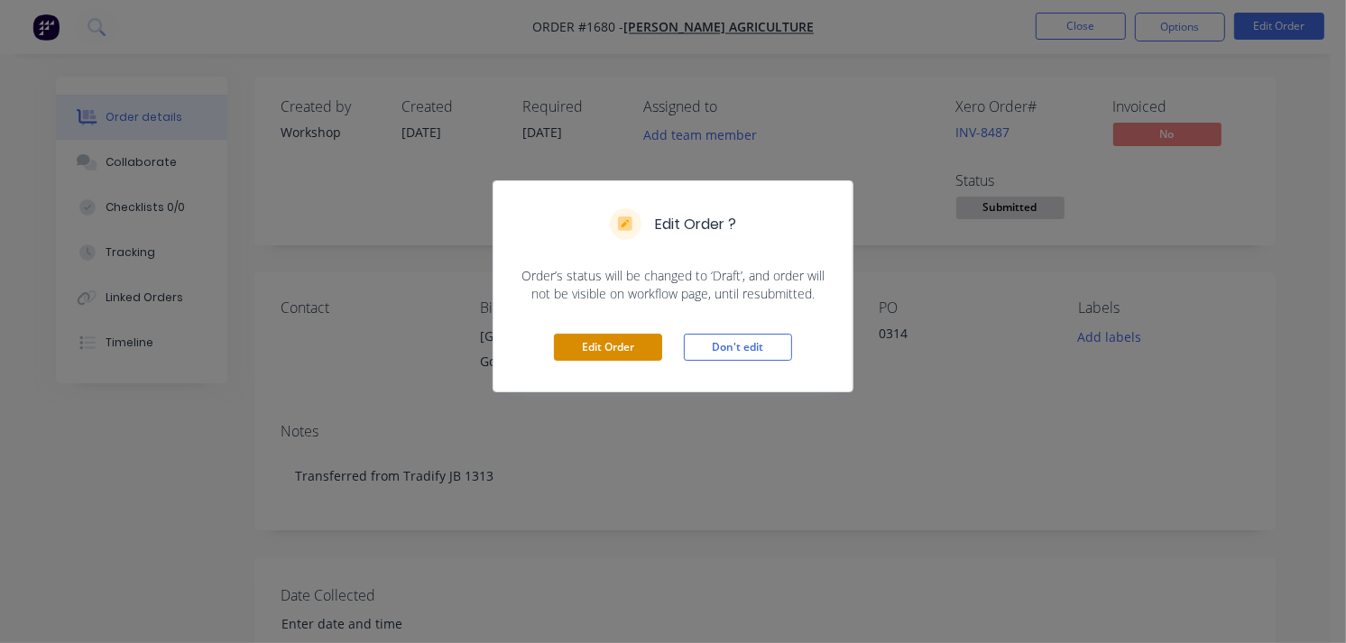
click at [623, 345] on button "Edit Order" at bounding box center [608, 347] width 108 height 27
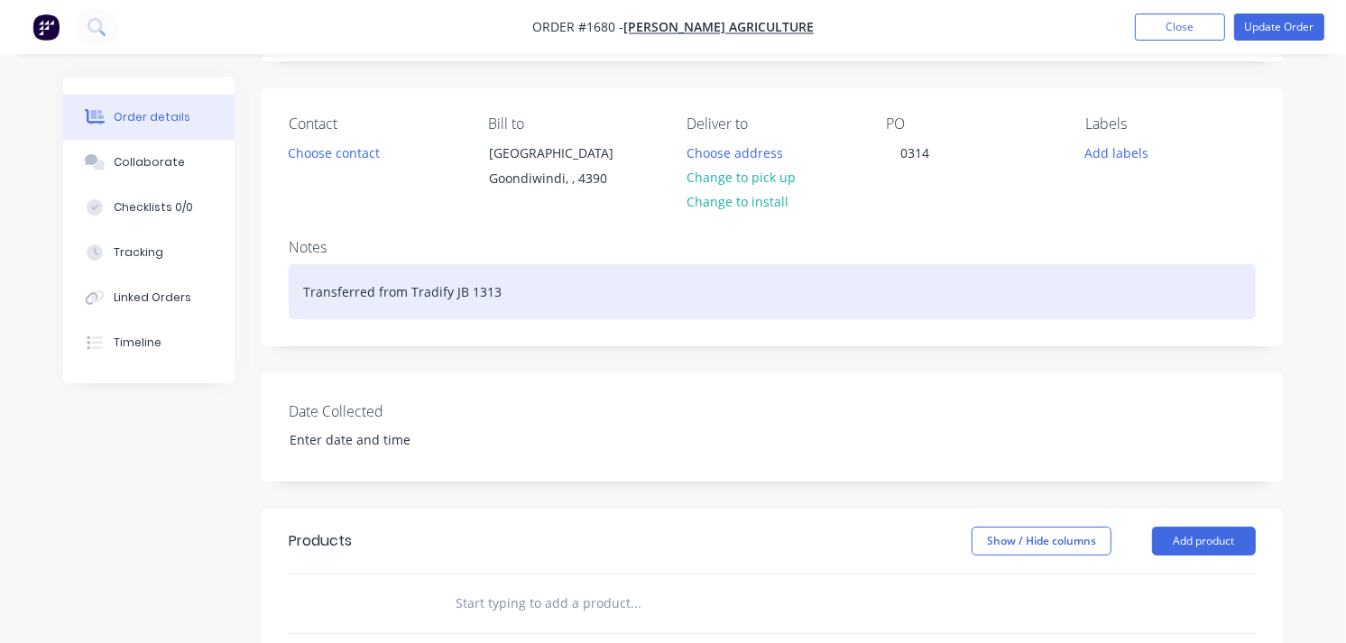
scroll to position [200, 0]
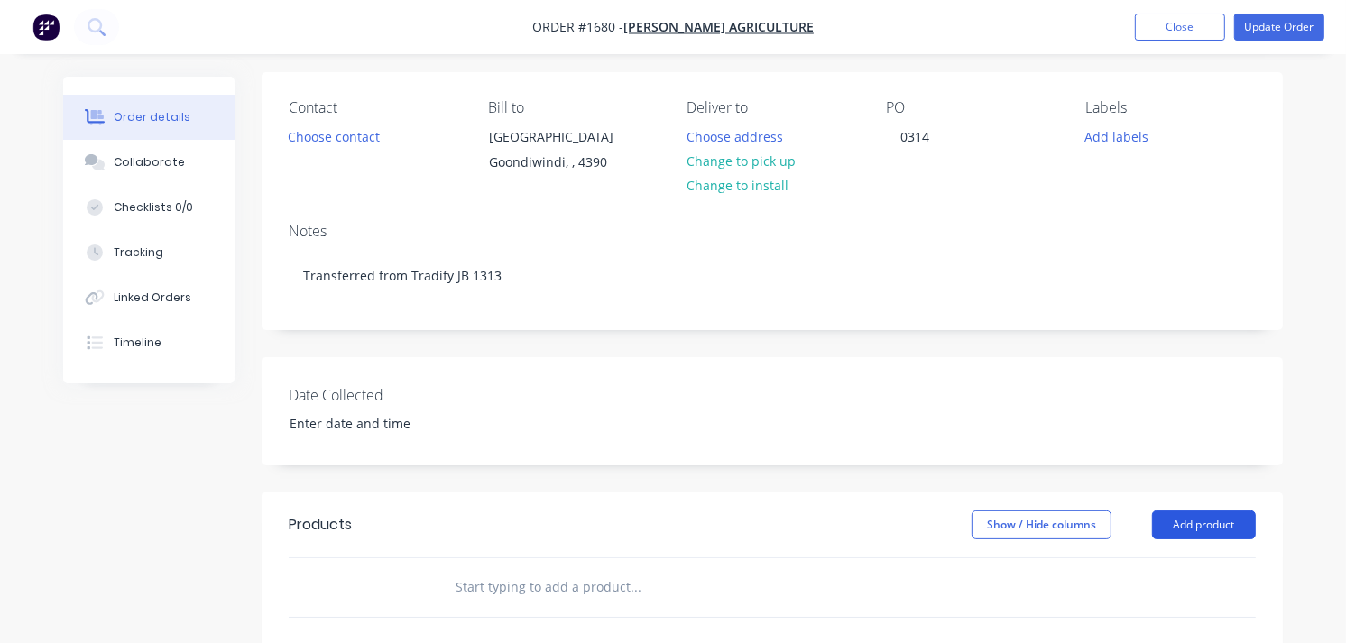
click at [1200, 528] on button "Add product" at bounding box center [1204, 525] width 104 height 29
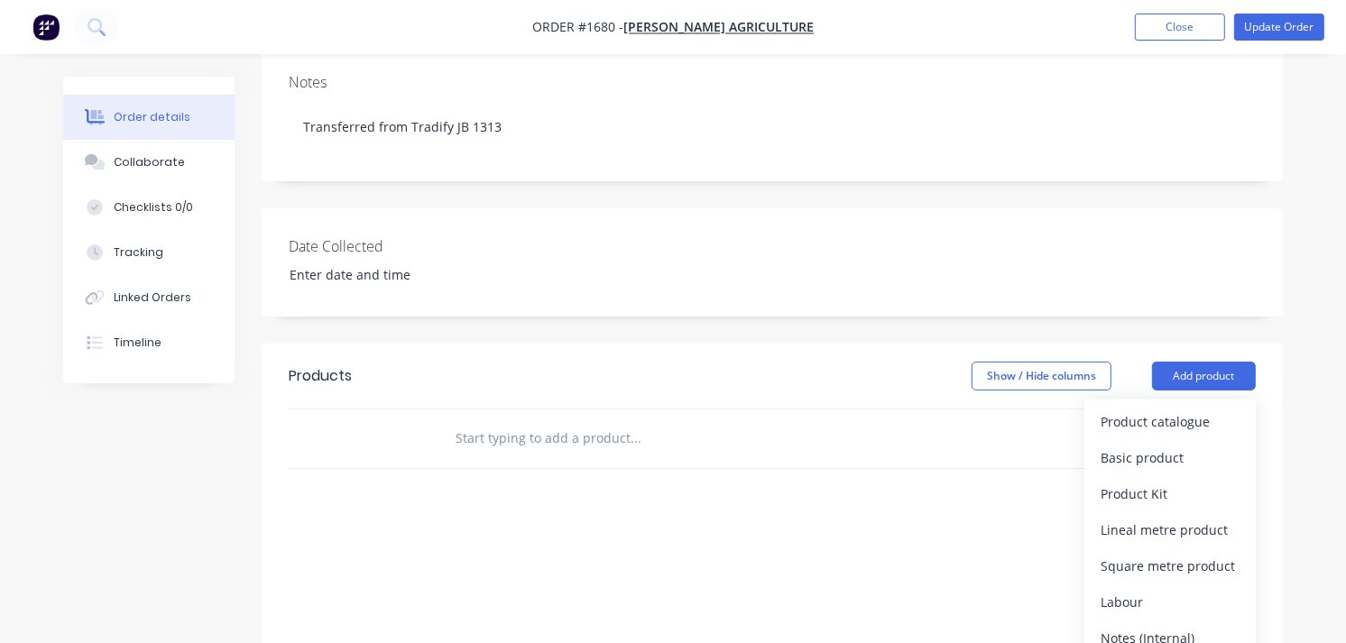
scroll to position [400, 0]
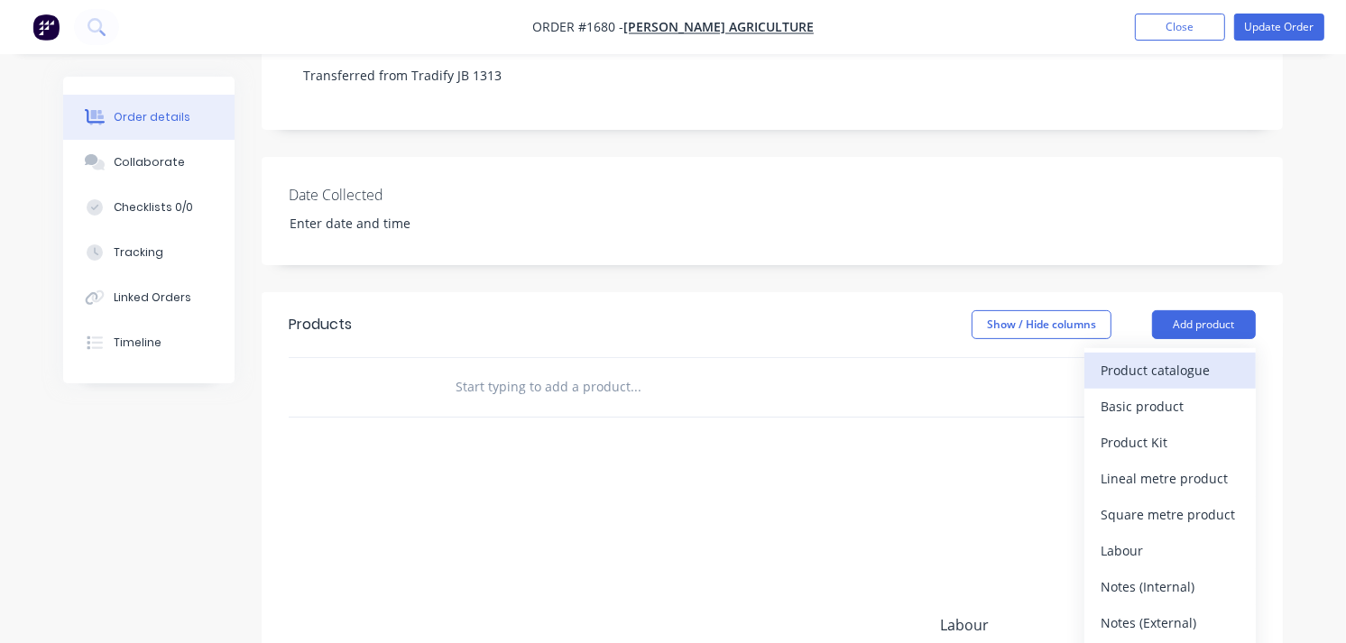
click at [1115, 363] on div "Product catalogue" at bounding box center [1169, 370] width 139 height 26
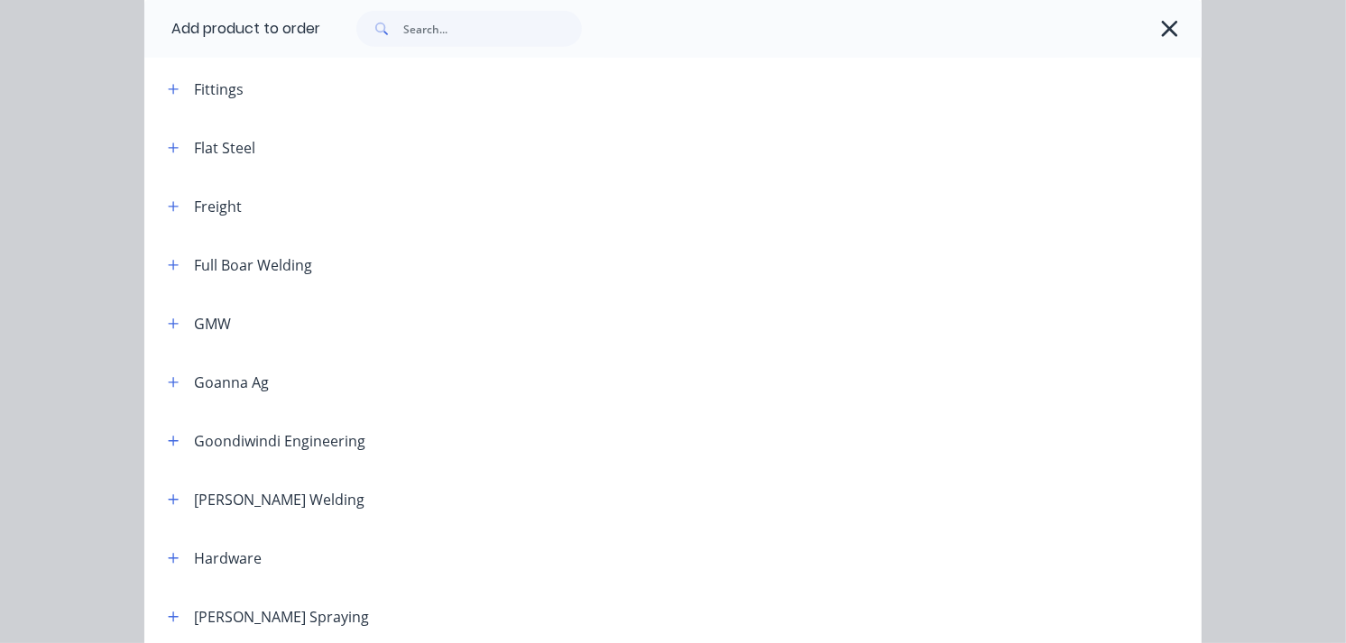
scroll to position [902, 0]
click at [168, 147] on icon "button" at bounding box center [173, 146] width 11 height 13
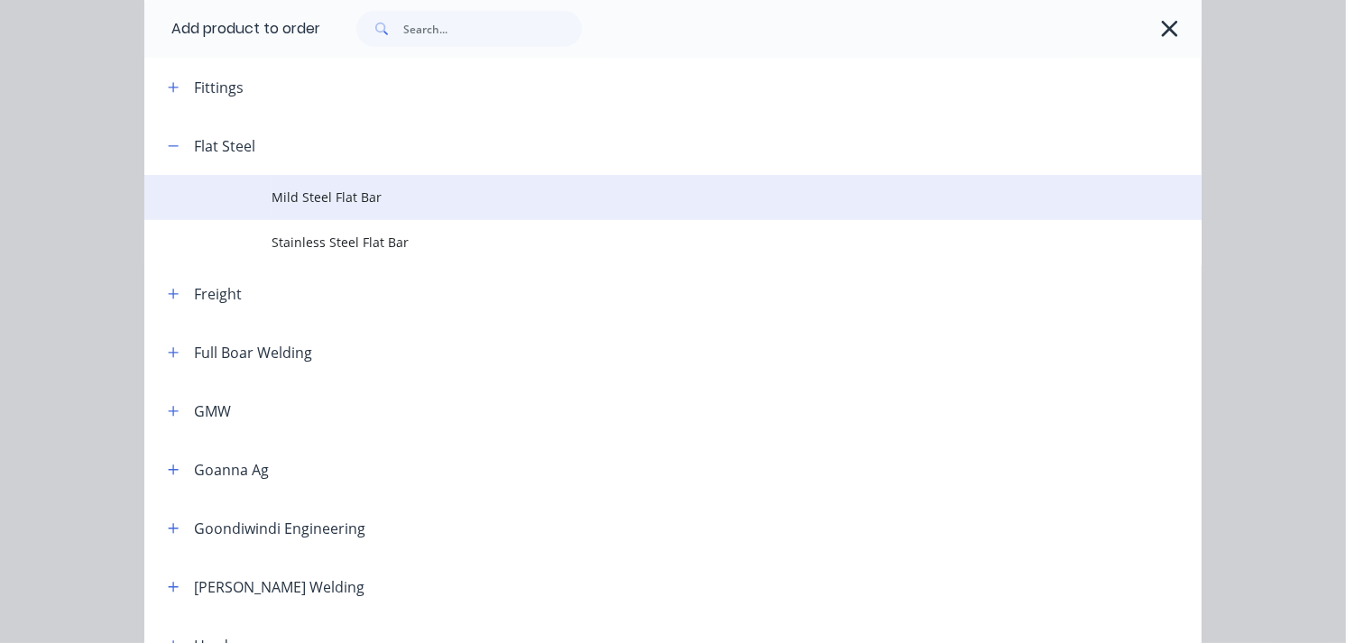
click at [330, 195] on span "Mild Steel Flat Bar" at bounding box center [644, 197] width 744 height 19
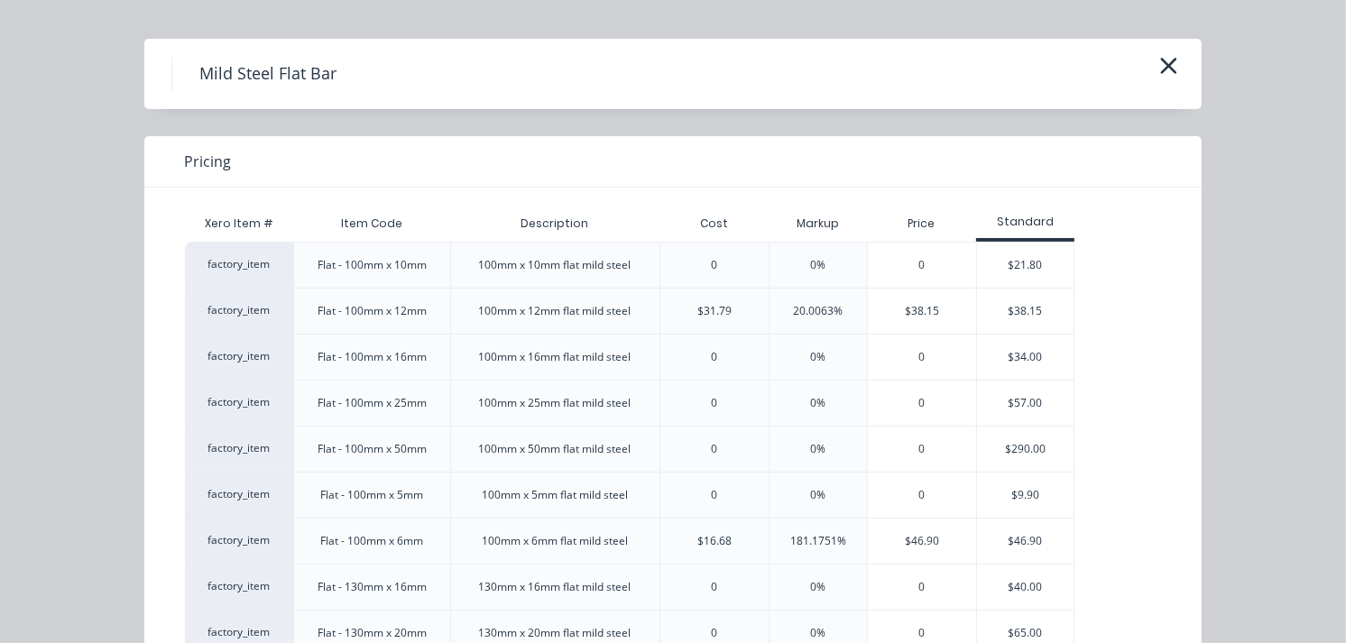
scroll to position [0, 0]
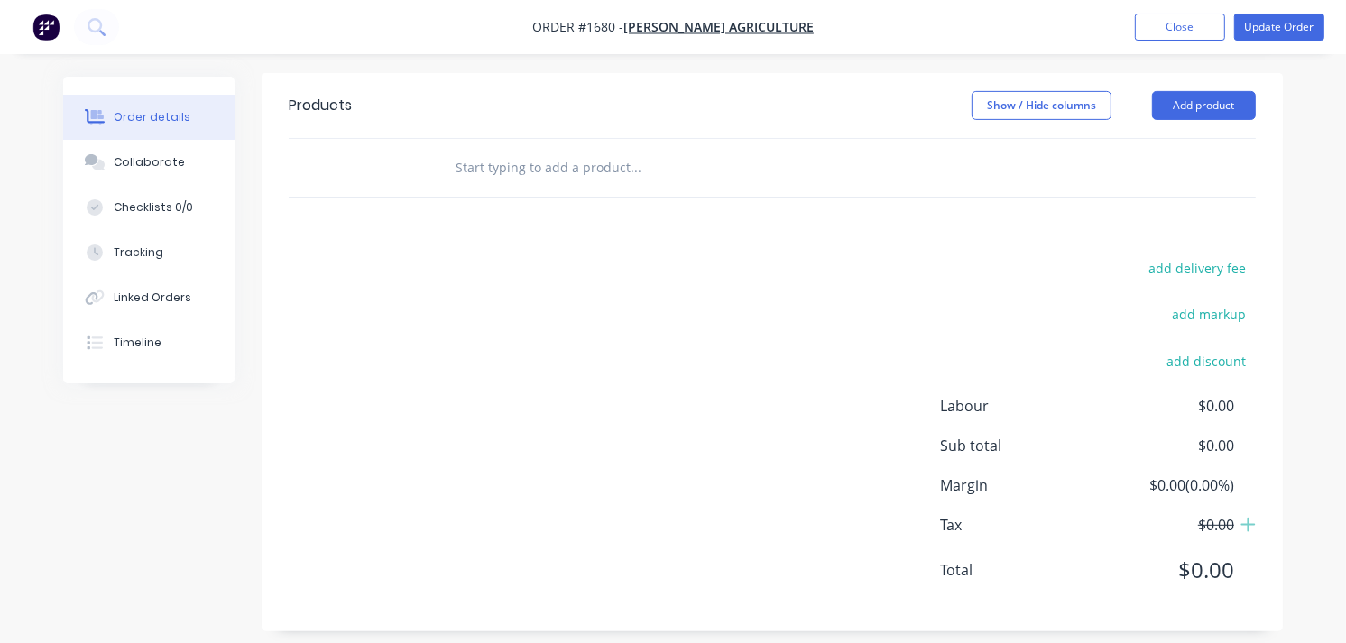
scroll to position [637, 0]
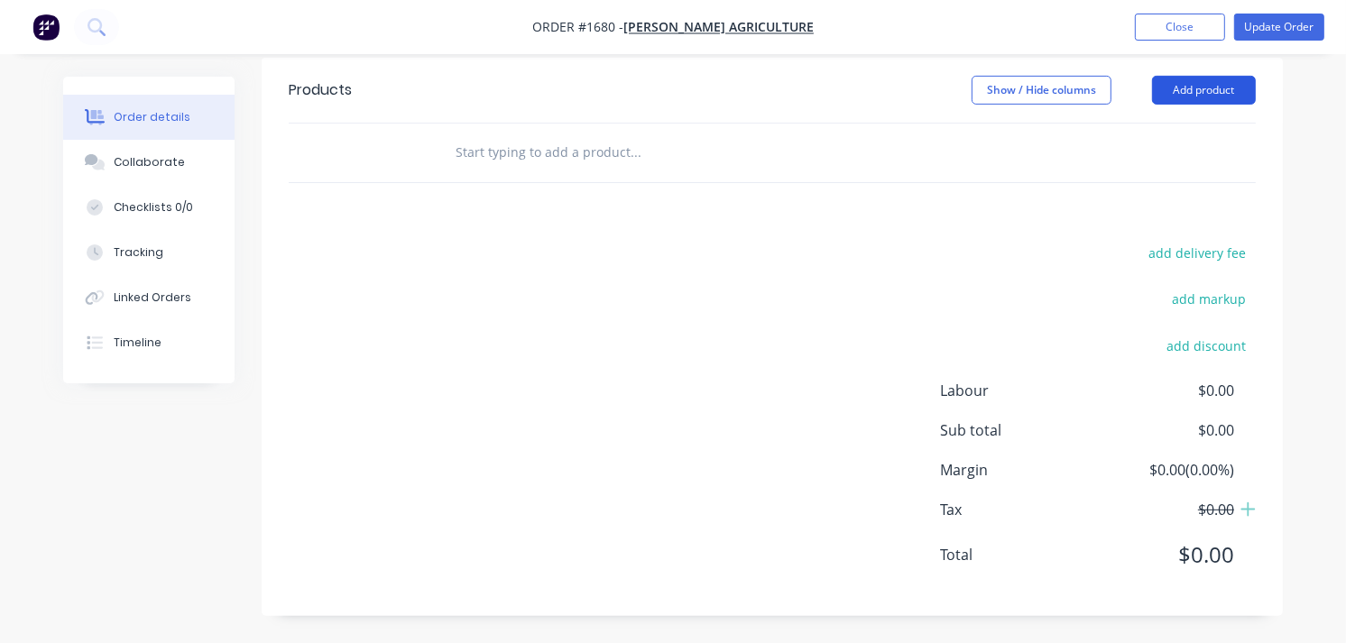
click at [1192, 94] on button "Add product" at bounding box center [1204, 90] width 104 height 29
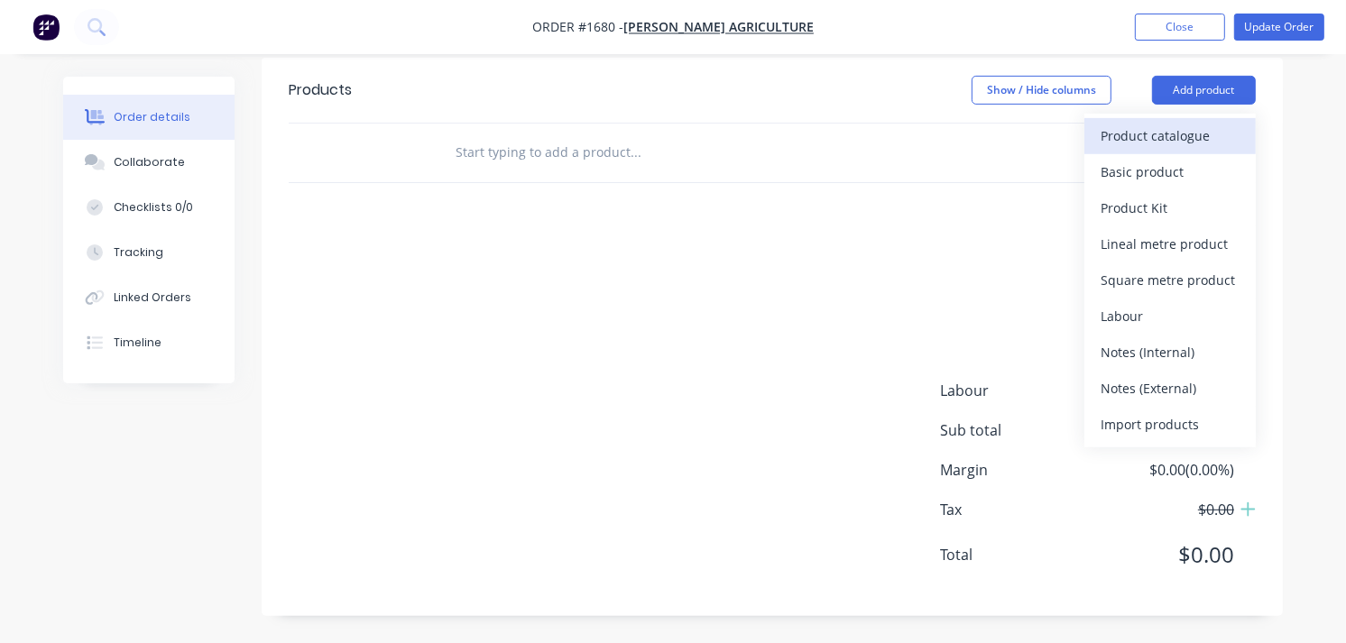
click at [1165, 130] on div "Product catalogue" at bounding box center [1169, 136] width 139 height 26
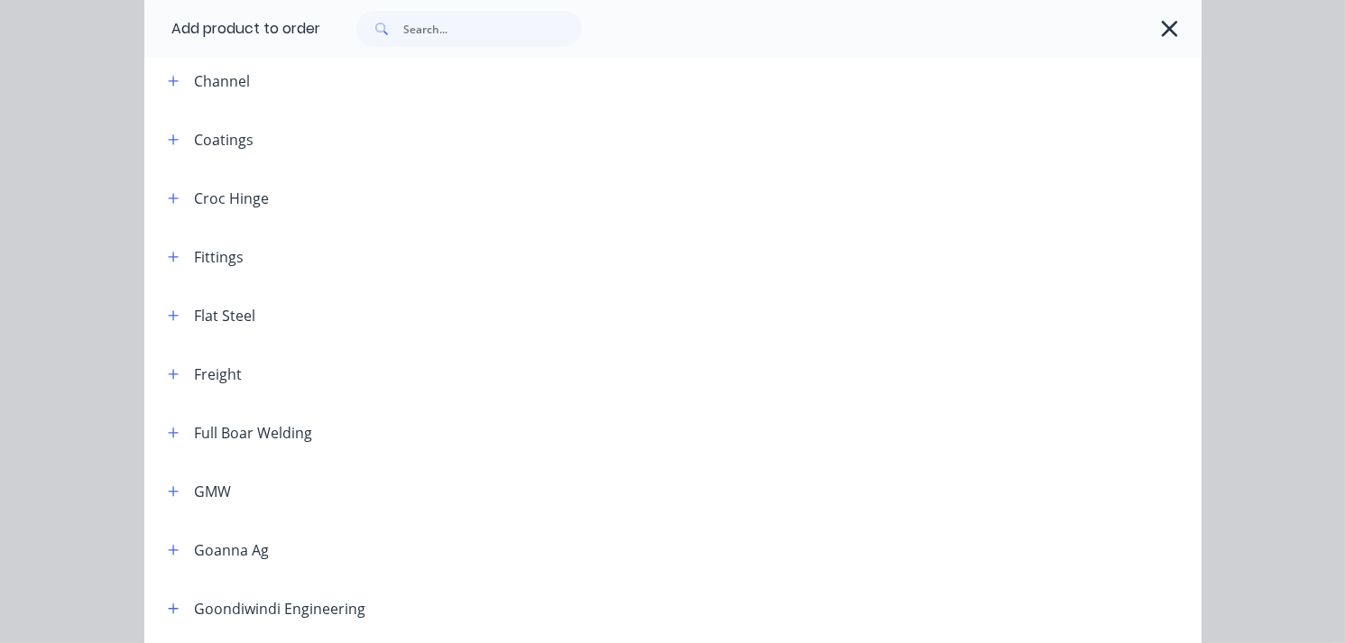
scroll to position [701, 0]
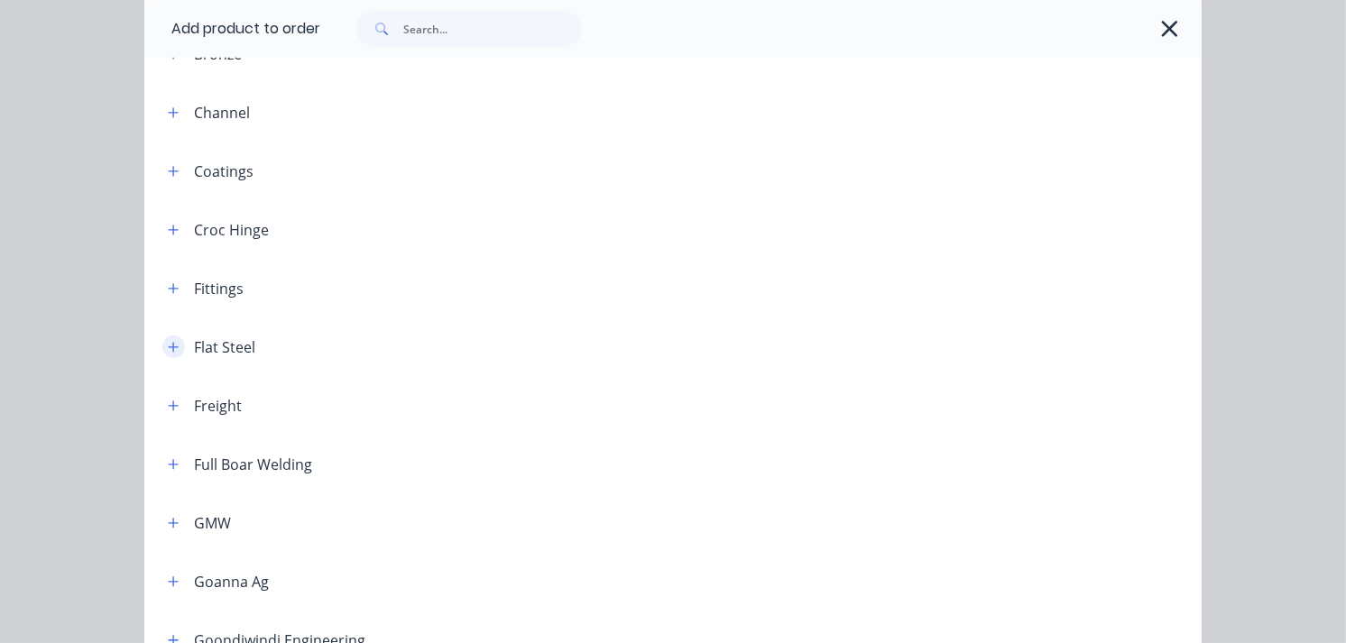
click at [173, 348] on button "button" at bounding box center [173, 347] width 23 height 23
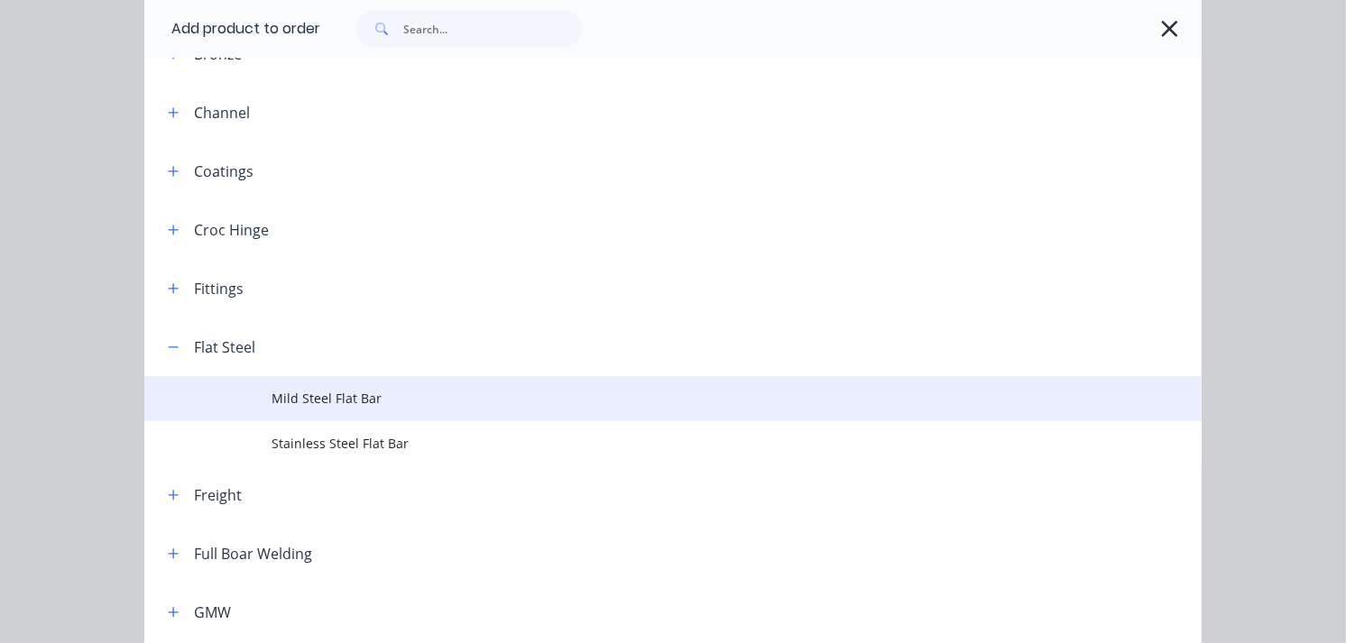
click at [273, 391] on span "Mild Steel Flat Bar" at bounding box center [644, 398] width 744 height 19
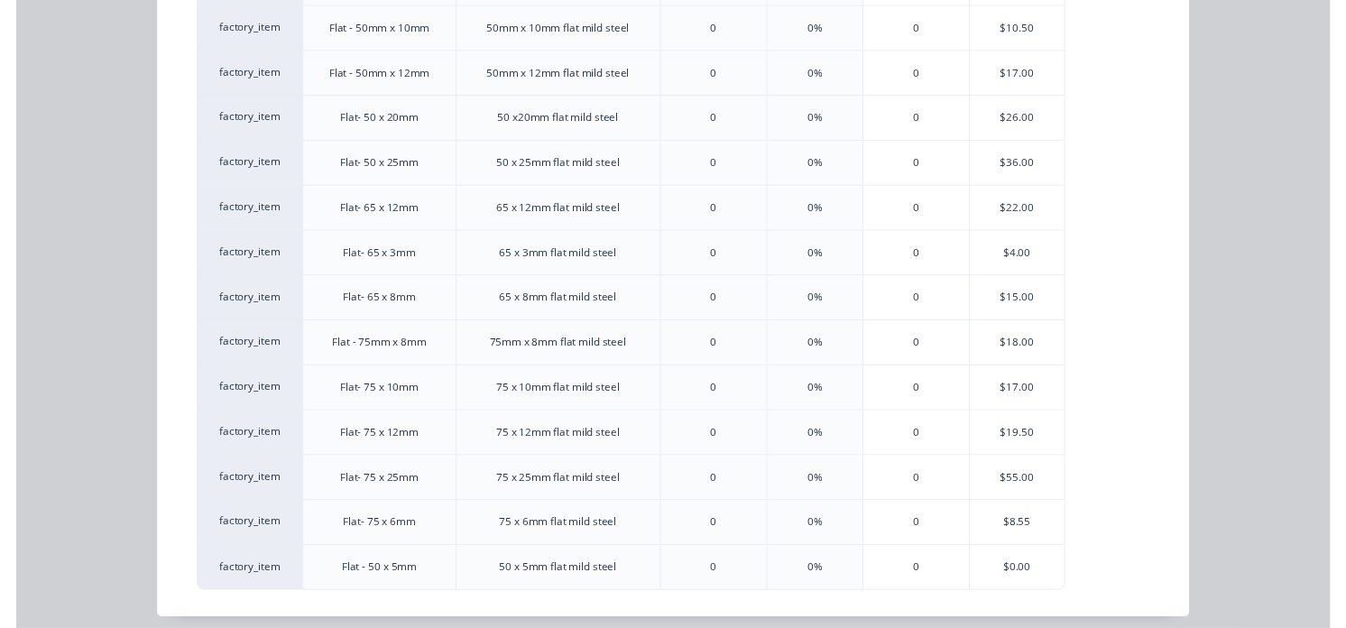
scroll to position [1342, 0]
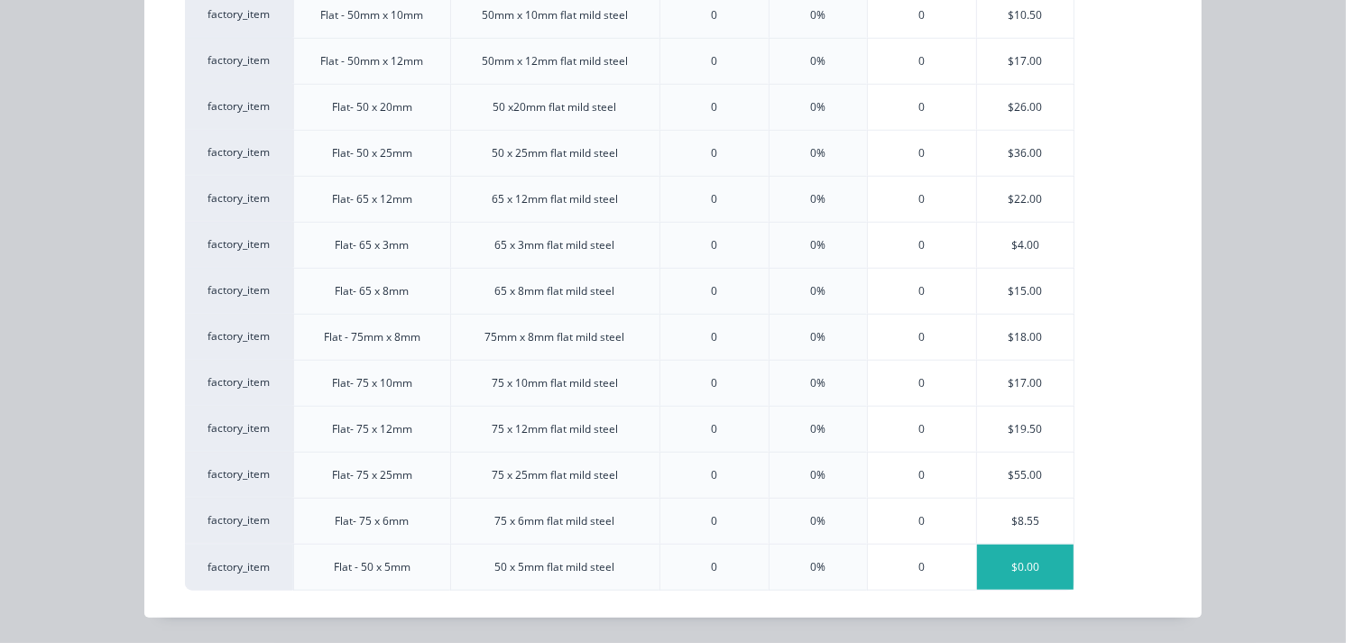
click at [1019, 563] on div "$0.00" at bounding box center [1025, 567] width 97 height 45
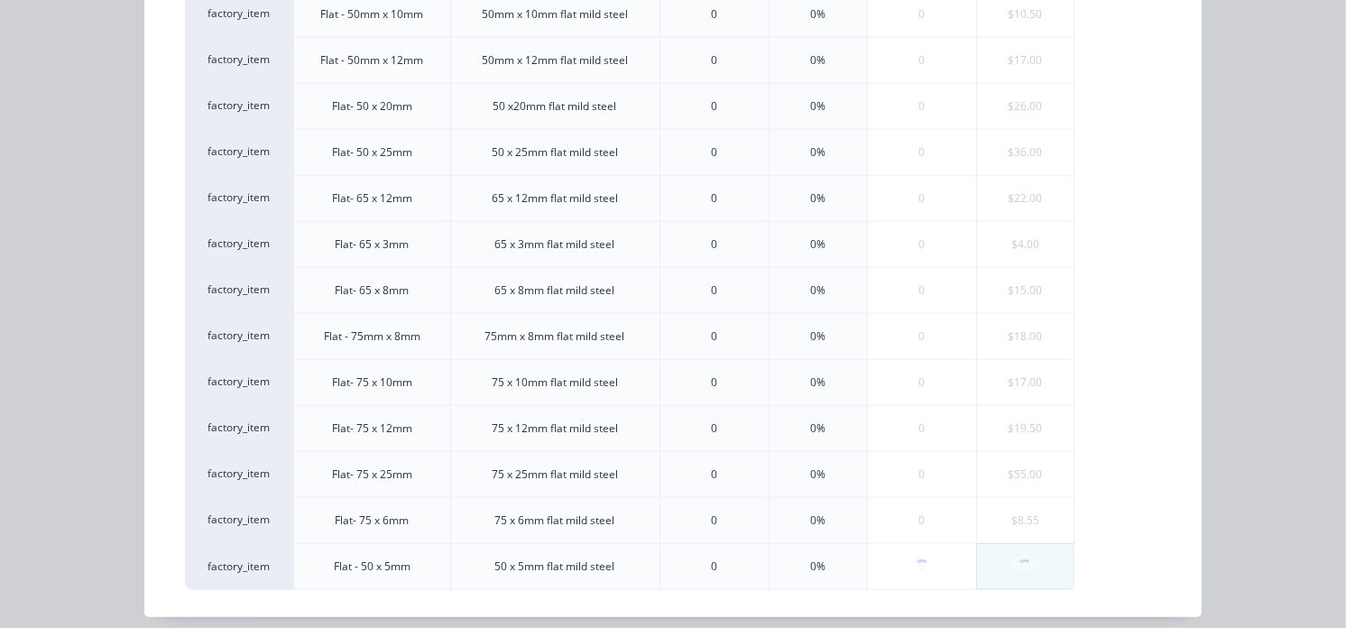
scroll to position [0, 0]
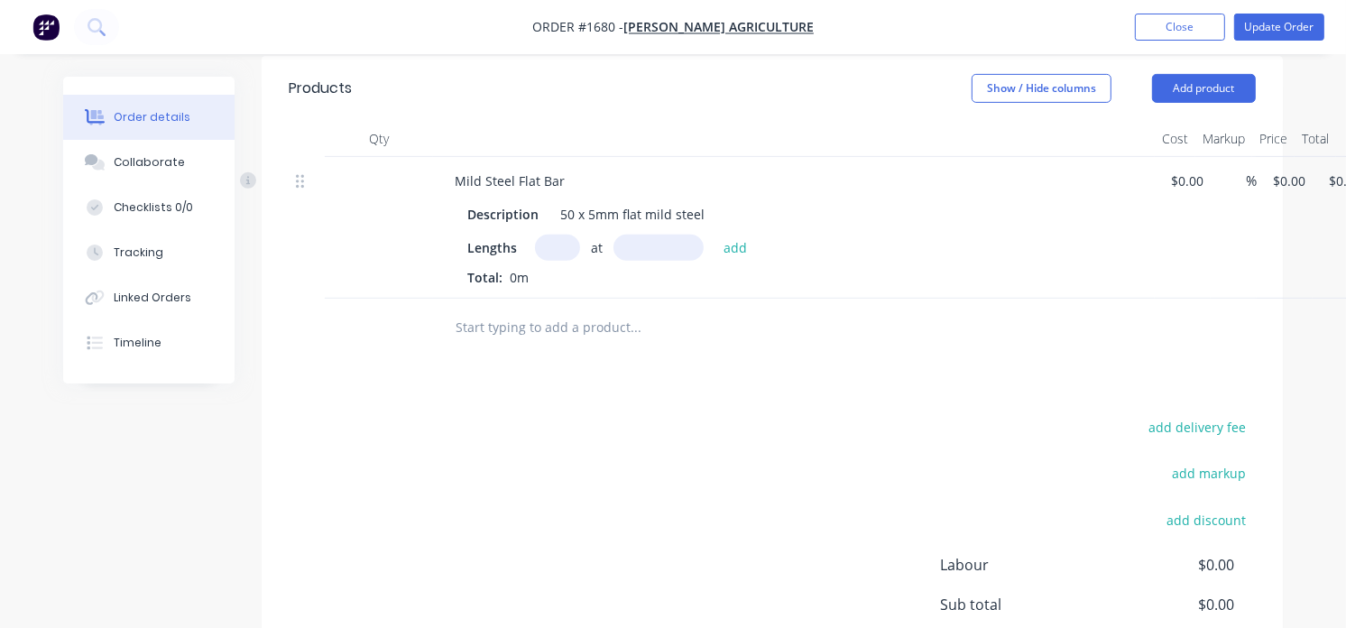
click at [561, 249] on input "text" at bounding box center [557, 248] width 45 height 26
type input "1"
click at [644, 250] on input "text" at bounding box center [658, 248] width 90 height 26
type input "1400mm"
click at [724, 244] on button "add" at bounding box center [735, 247] width 42 height 24
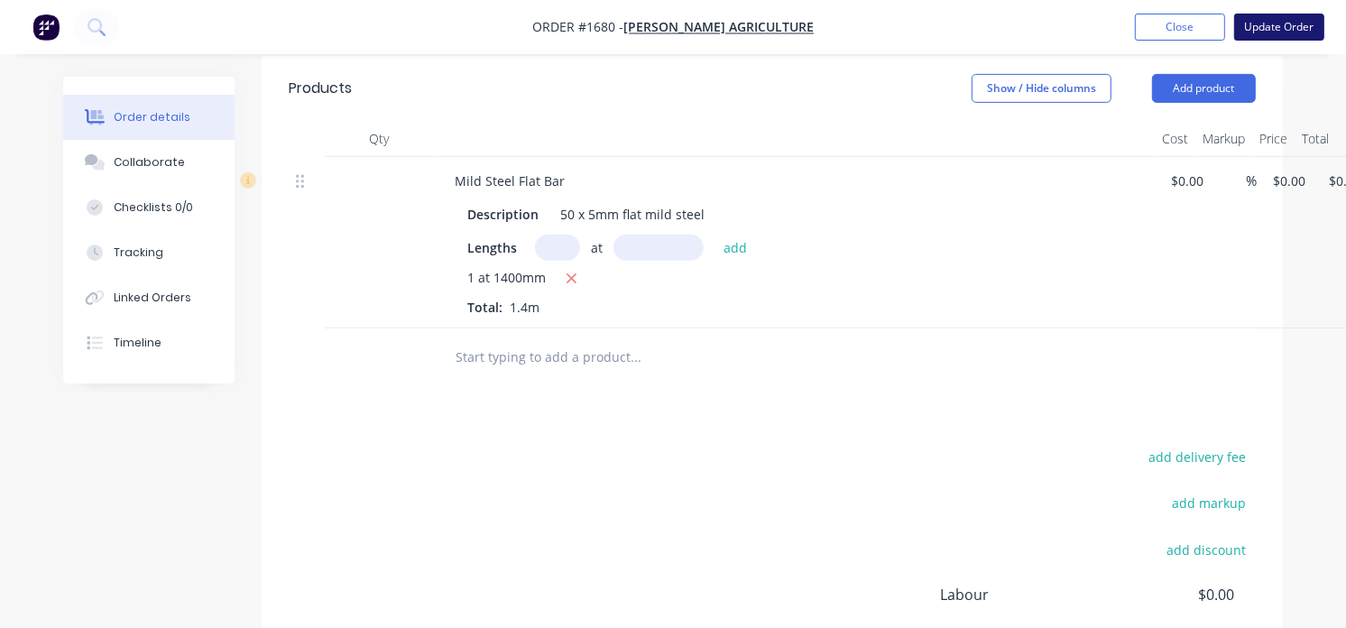
click at [1285, 22] on button "Update Order" at bounding box center [1279, 27] width 90 height 27
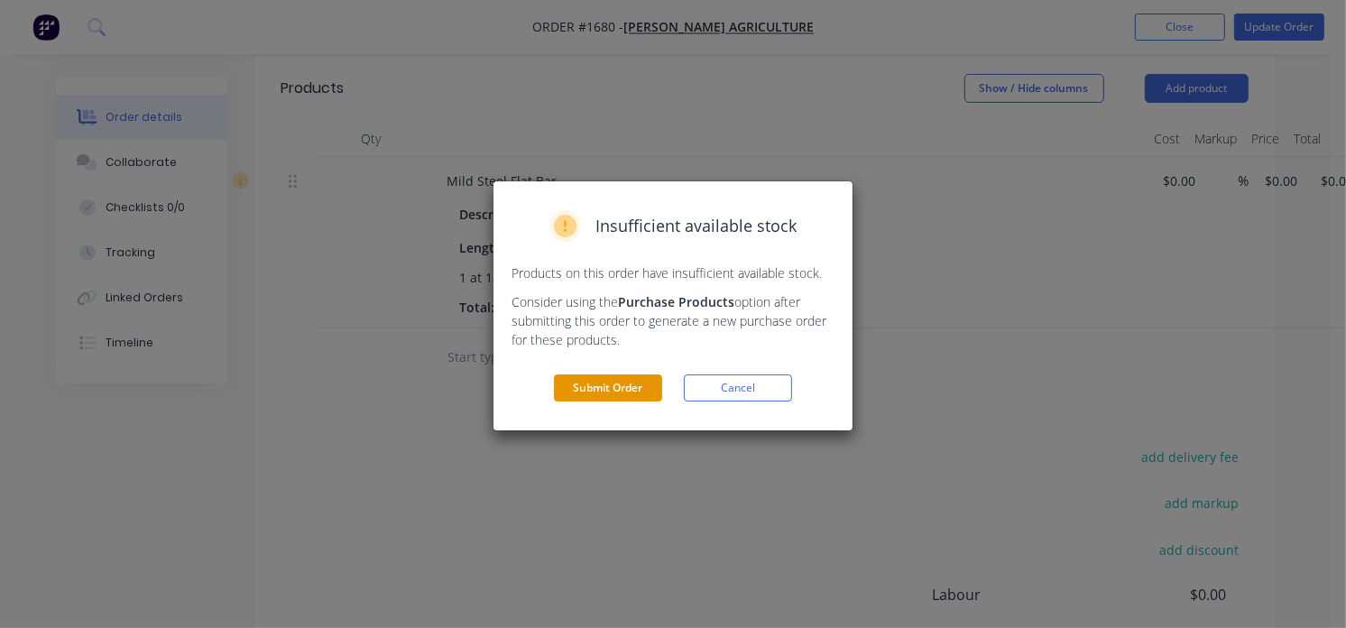
click at [632, 388] on button "Submit Order" at bounding box center [608, 387] width 108 height 27
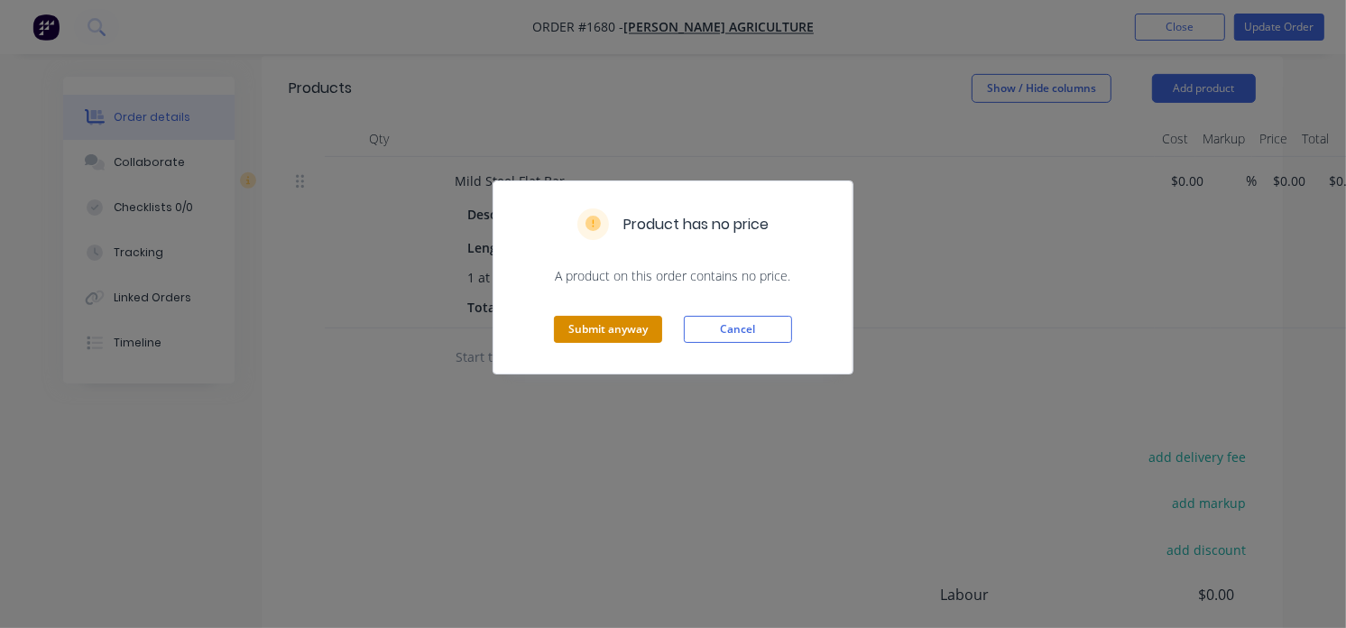
click at [623, 332] on button "Submit anyway" at bounding box center [608, 329] width 108 height 27
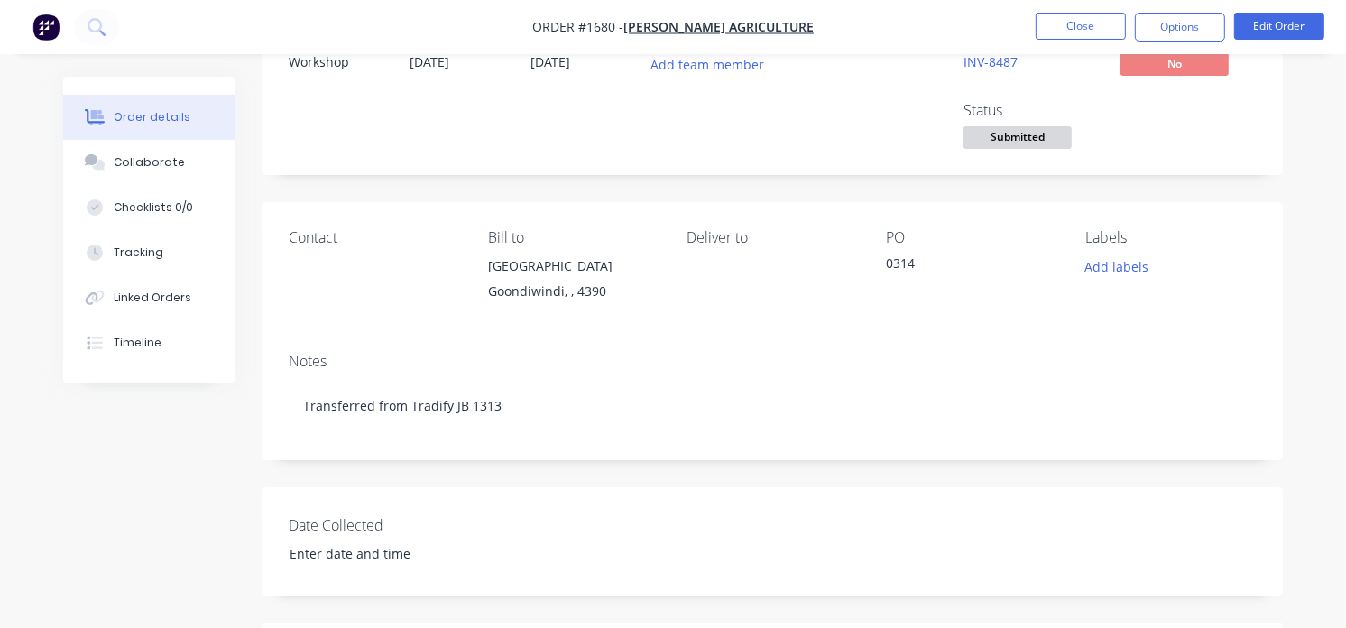
scroll to position [36, 0]
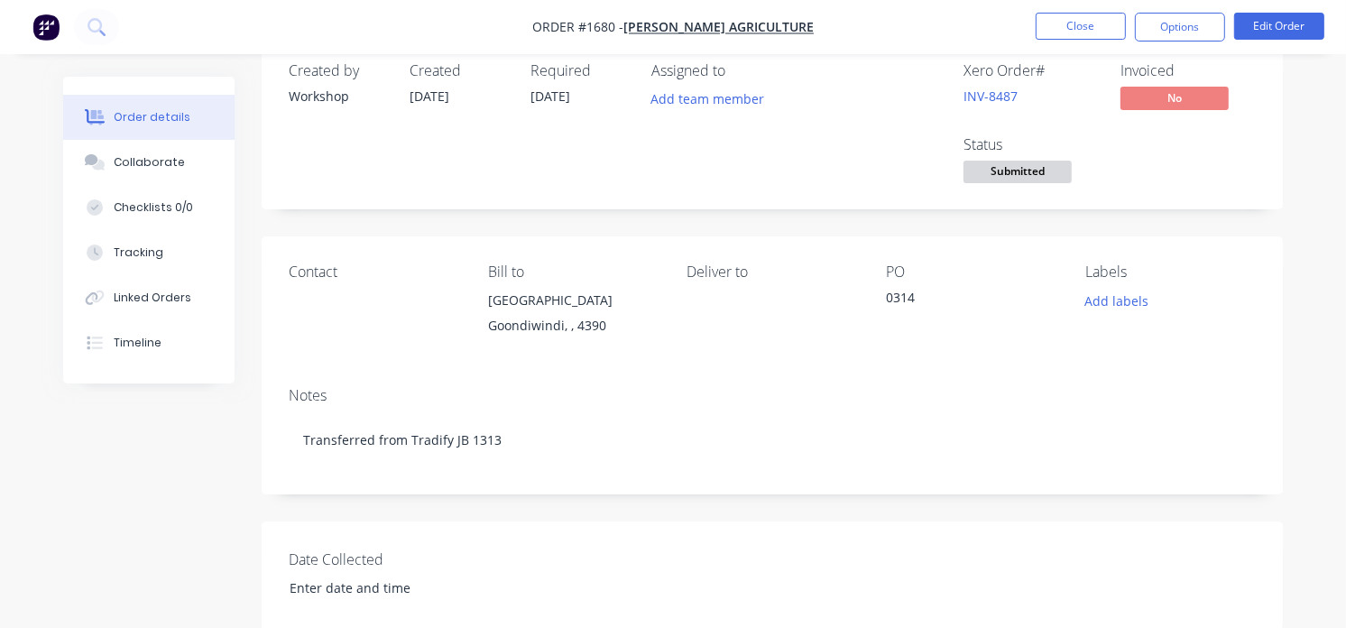
drag, startPoint x: 1095, startPoint y: 29, endPoint x: 1096, endPoint y: 45, distance: 16.3
click at [1096, 45] on nav "Order #1680 - Morella Agriculture Close Options Edit Order" at bounding box center [673, 27] width 1346 height 54
click at [1079, 18] on button "Close" at bounding box center [1081, 26] width 90 height 27
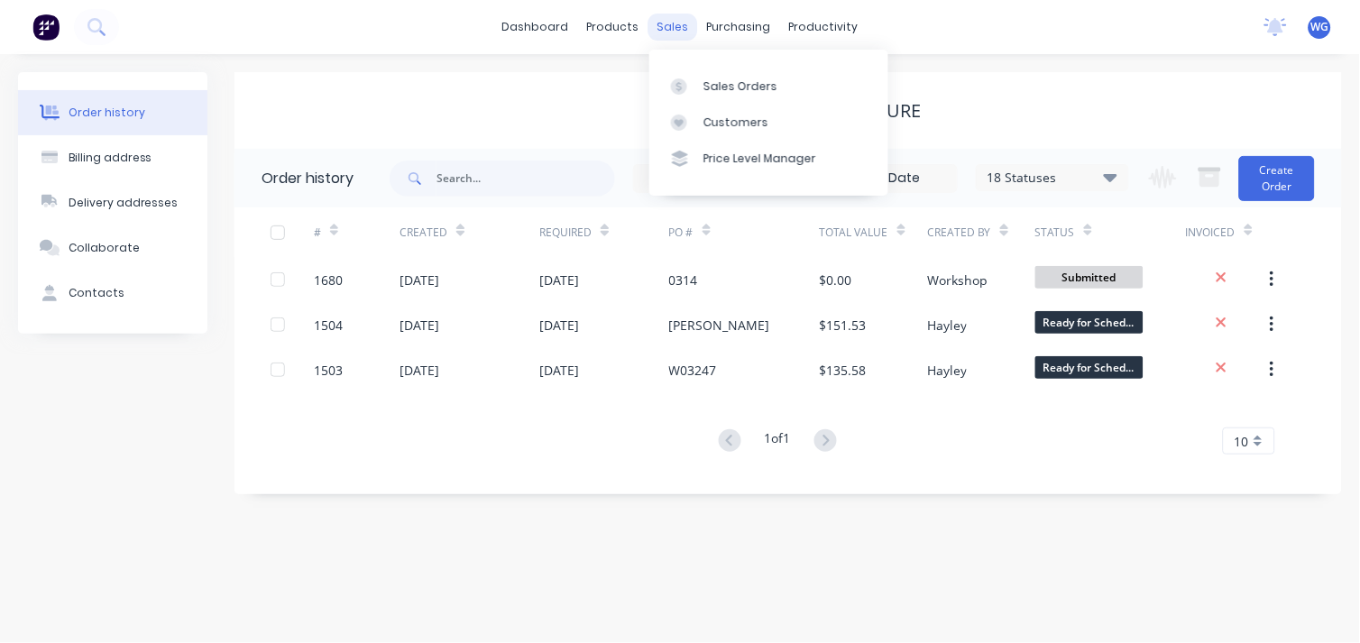
click at [678, 30] on div "sales" at bounding box center [674, 27] width 50 height 27
click at [723, 78] on div "Sales Orders" at bounding box center [741, 86] width 74 height 16
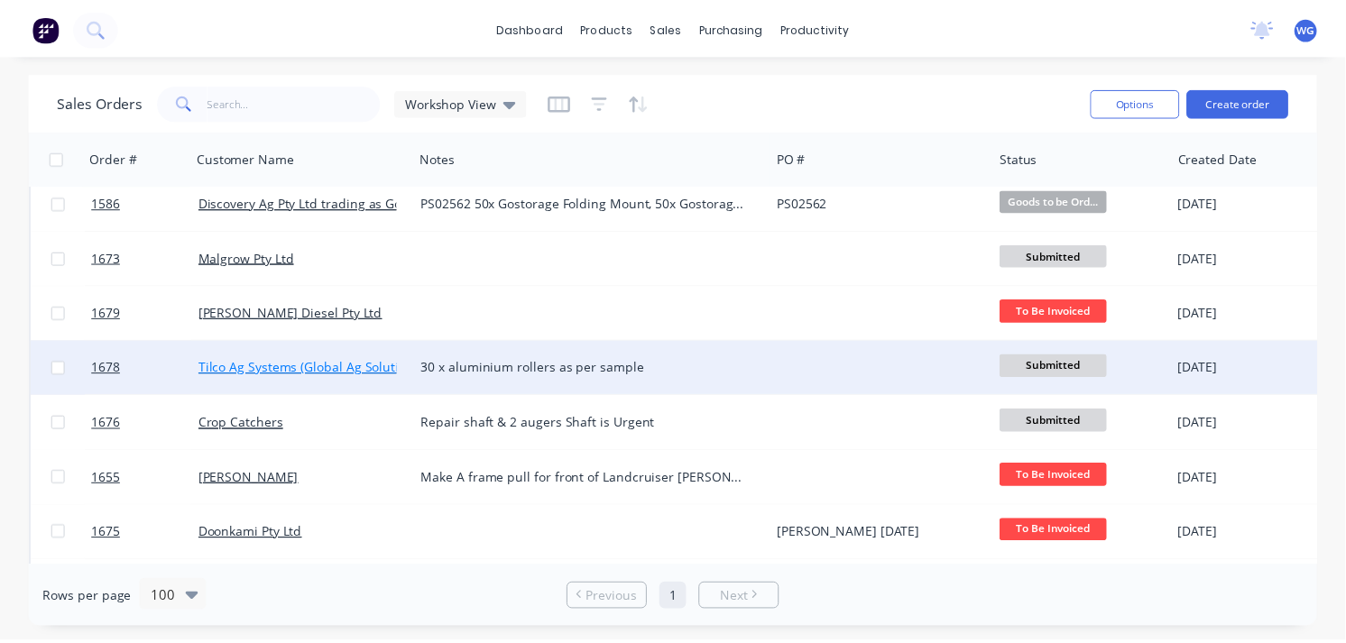
scroll to position [200, 0]
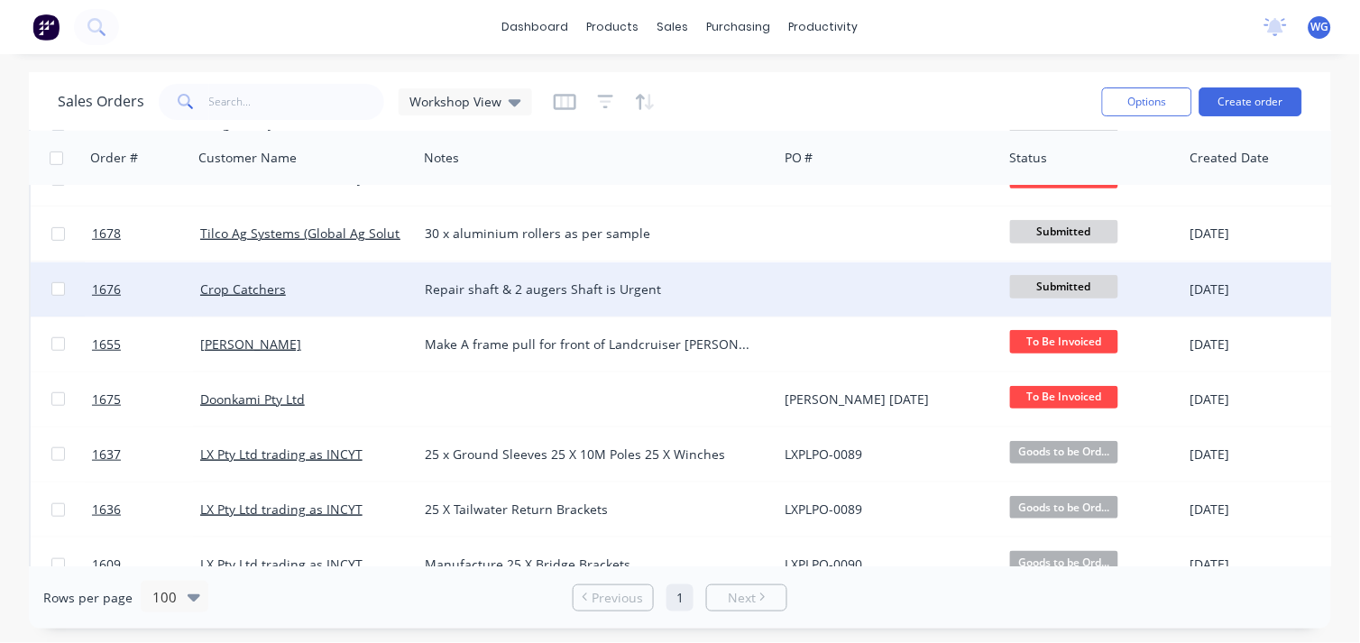
click at [466, 281] on div "Repair shaft & 2 augers Shaft is Urgent" at bounding box center [589, 290] width 328 height 18
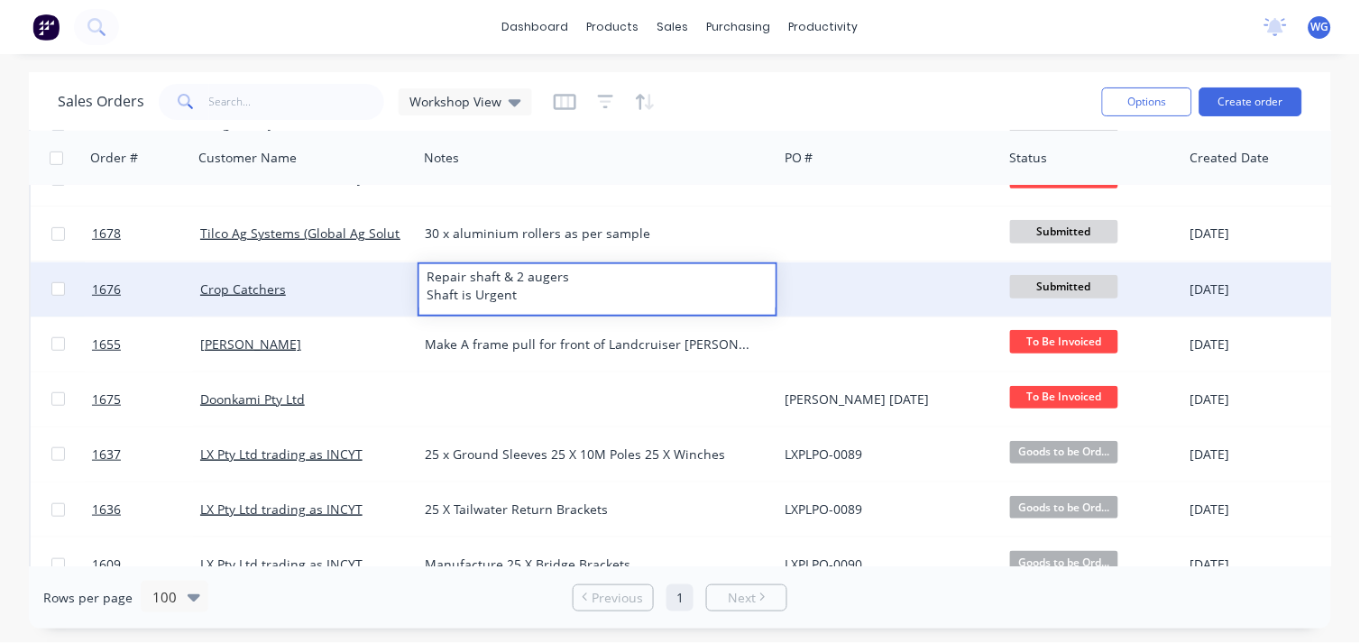
click at [453, 271] on div "Repair shaft & 2 augers Shaft is Urgent" at bounding box center [597, 285] width 356 height 43
click at [465, 272] on div "Repair shaft & 2 augers Shaft is Urgent" at bounding box center [597, 285] width 356 height 43
click at [519, 293] on div "build up shaft & 2 augers Shaft is Urgent" at bounding box center [597, 285] width 356 height 43
click at [523, 272] on div "build up shaft & 2 augers (Shaft is Urgent)" at bounding box center [597, 285] width 356 height 43
click at [821, 284] on div at bounding box center [890, 289] width 225 height 54
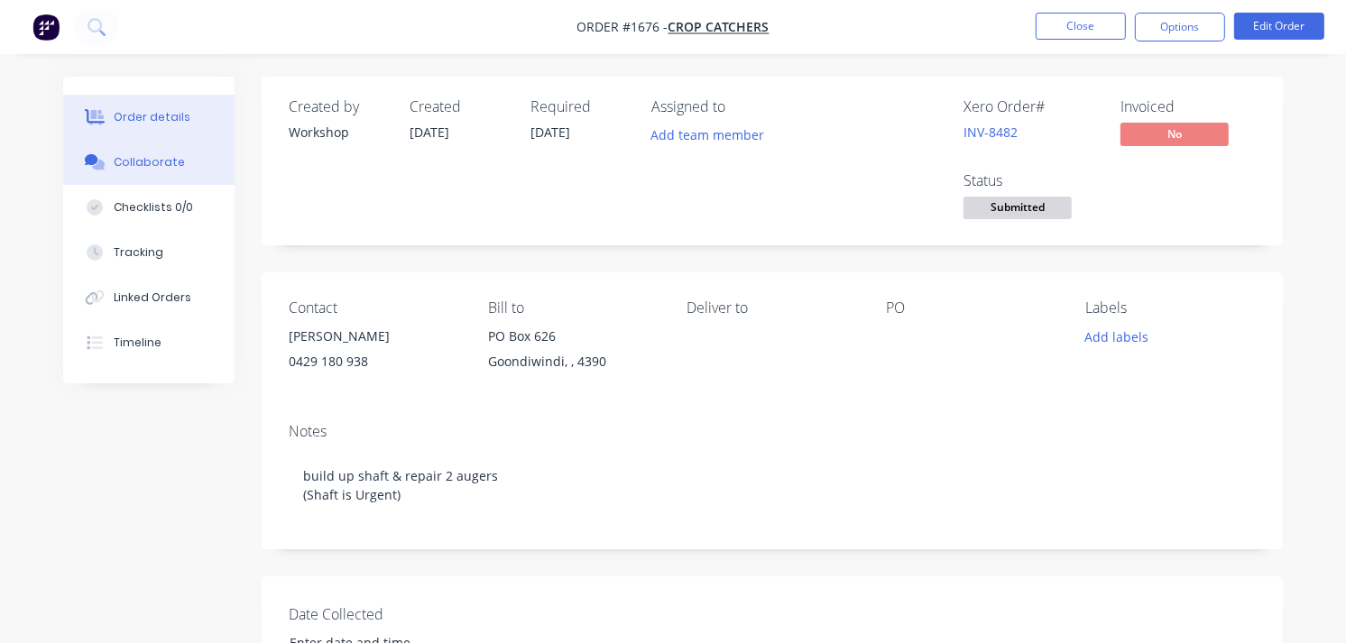
click at [139, 160] on div "Collaborate" at bounding box center [149, 162] width 71 height 16
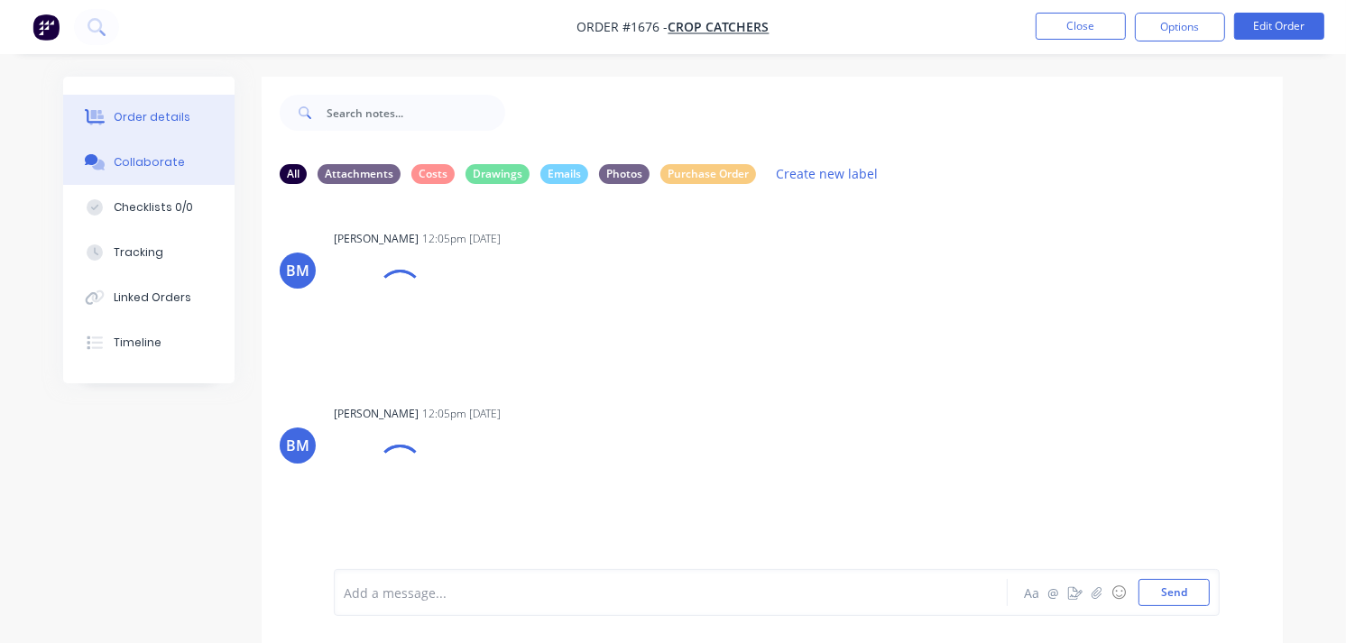
click at [152, 121] on div "Order details" at bounding box center [152, 117] width 77 height 16
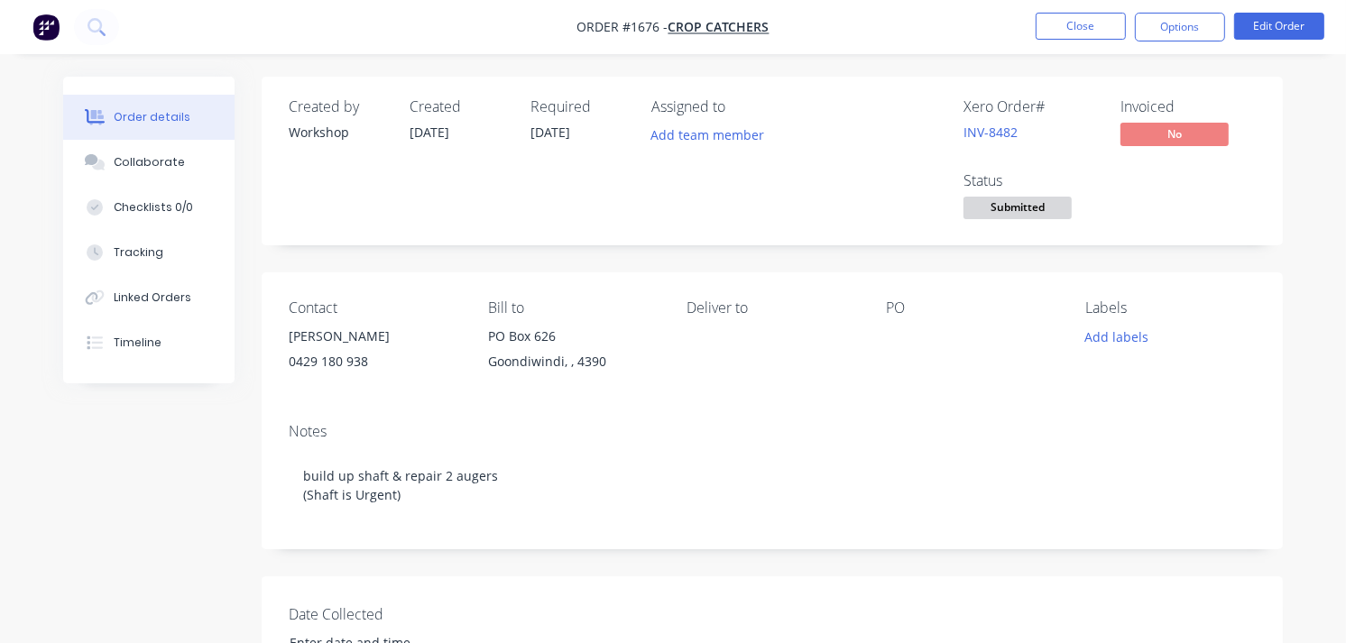
click at [51, 33] on img "button" at bounding box center [45, 27] width 27 height 27
